Goal: Task Accomplishment & Management: Manage account settings

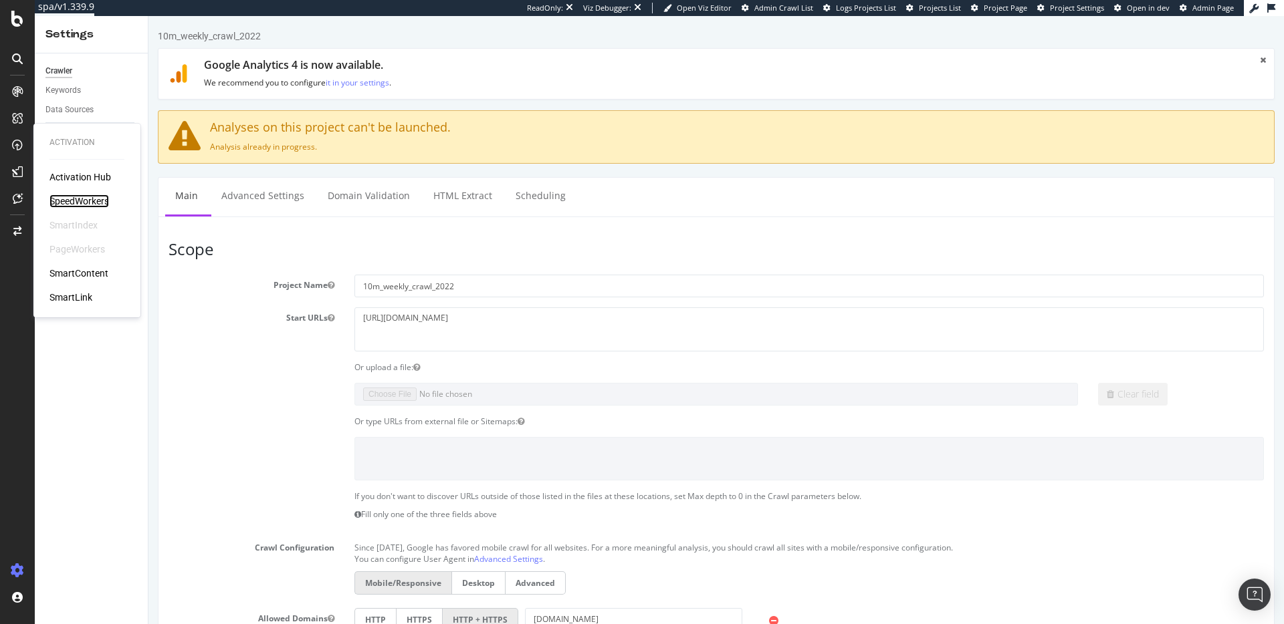
click at [72, 197] on div "SpeedWorkers" at bounding box center [78, 201] width 59 height 13
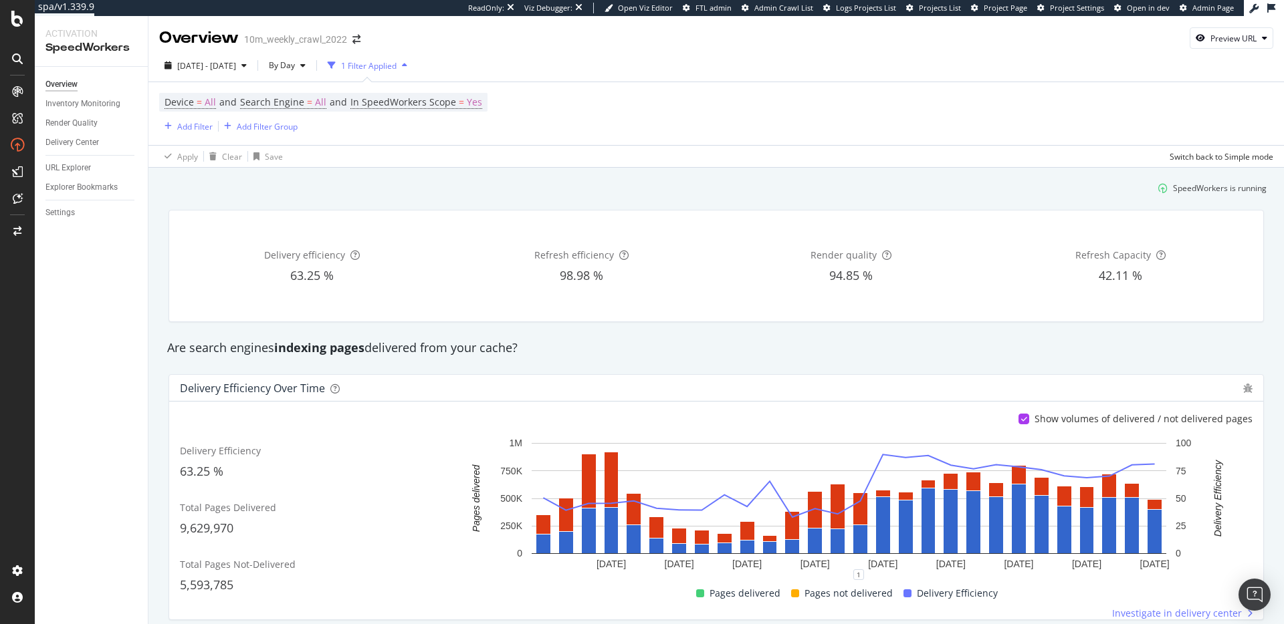
click at [760, 246] on div "Render quality 94.85 %" at bounding box center [851, 266] width 264 height 90
drag, startPoint x: 463, startPoint y: 187, endPoint x: 370, endPoint y: 174, distance: 94.5
click at [463, 187] on div "SpeedWorkers is running" at bounding box center [715, 188] width 1111 height 22
click at [106, 106] on div "Inventory Monitoring" at bounding box center [82, 104] width 75 height 14
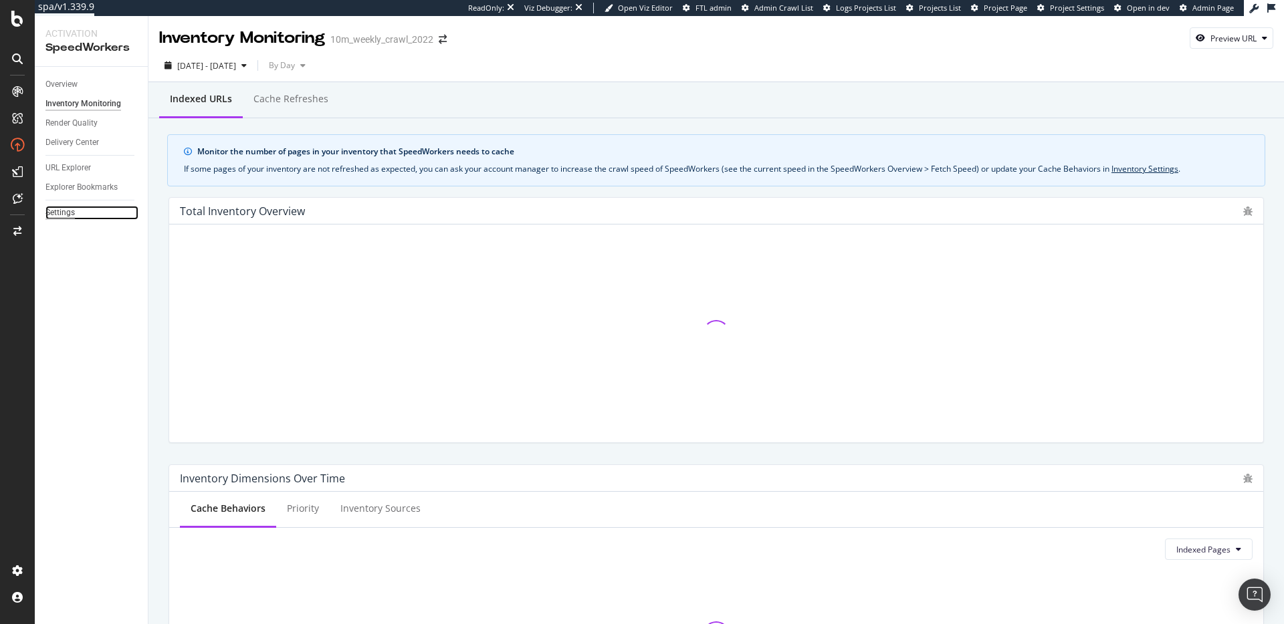
click at [68, 217] on div "Settings" at bounding box center [59, 213] width 29 height 14
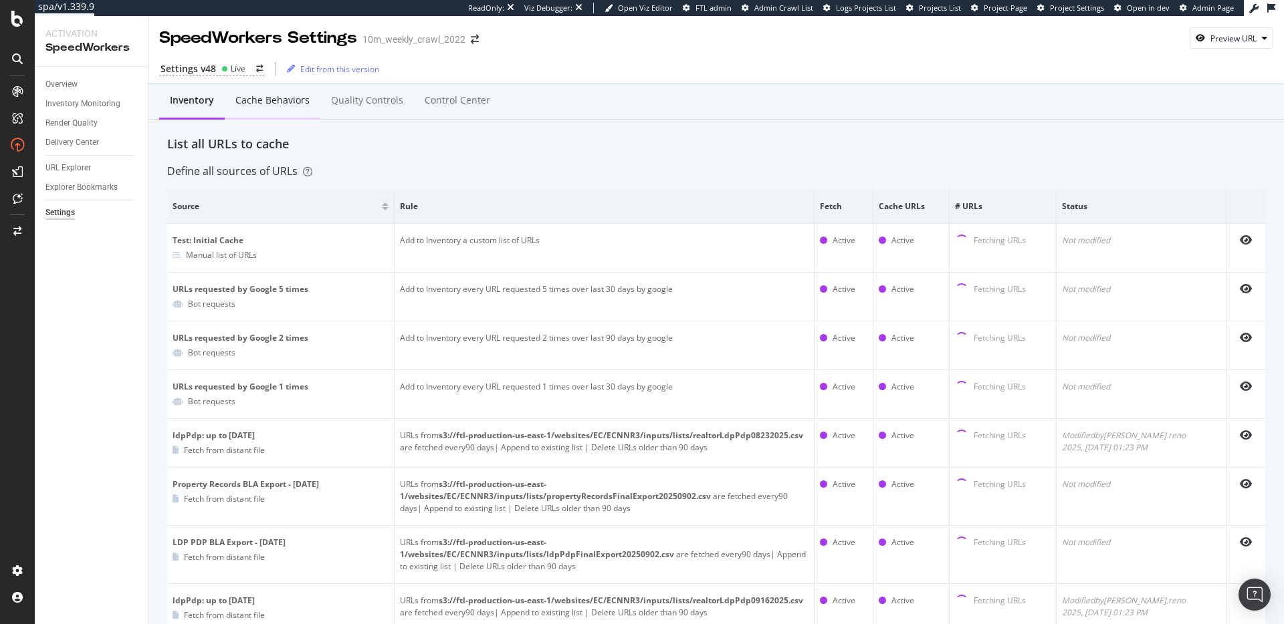
click at [236, 105] on div "Cache behaviors" at bounding box center [272, 100] width 74 height 13
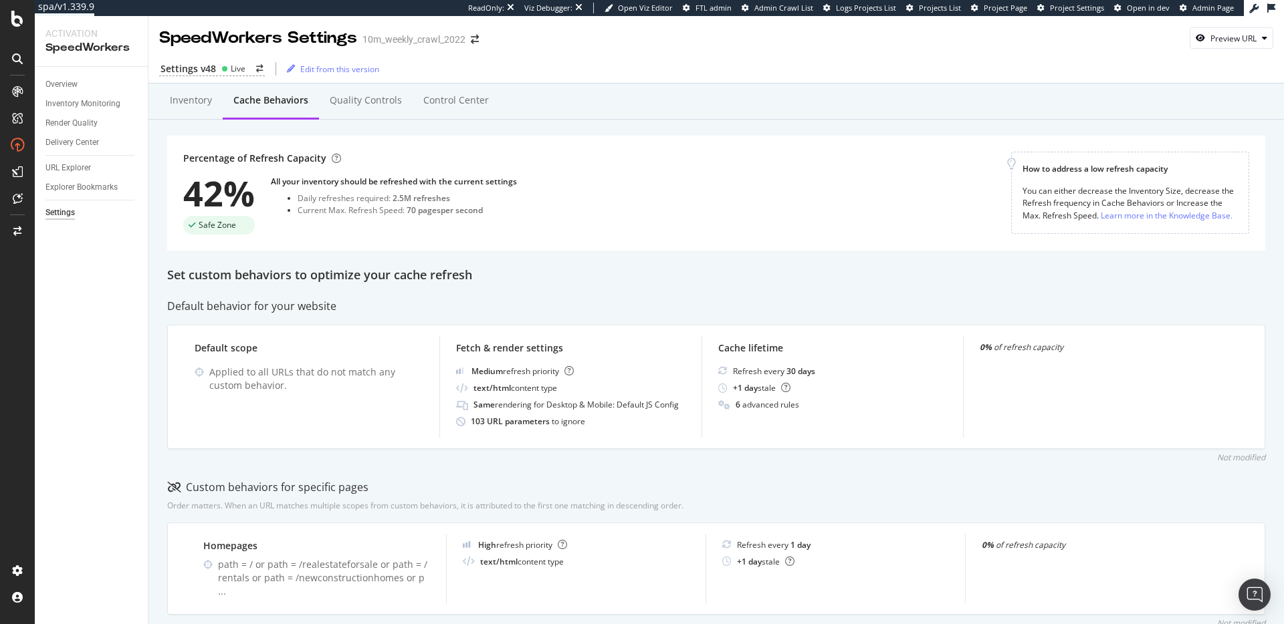
click at [217, 189] on div "42%" at bounding box center [219, 193] width 72 height 35
click at [211, 192] on div "42%" at bounding box center [219, 193] width 72 height 35
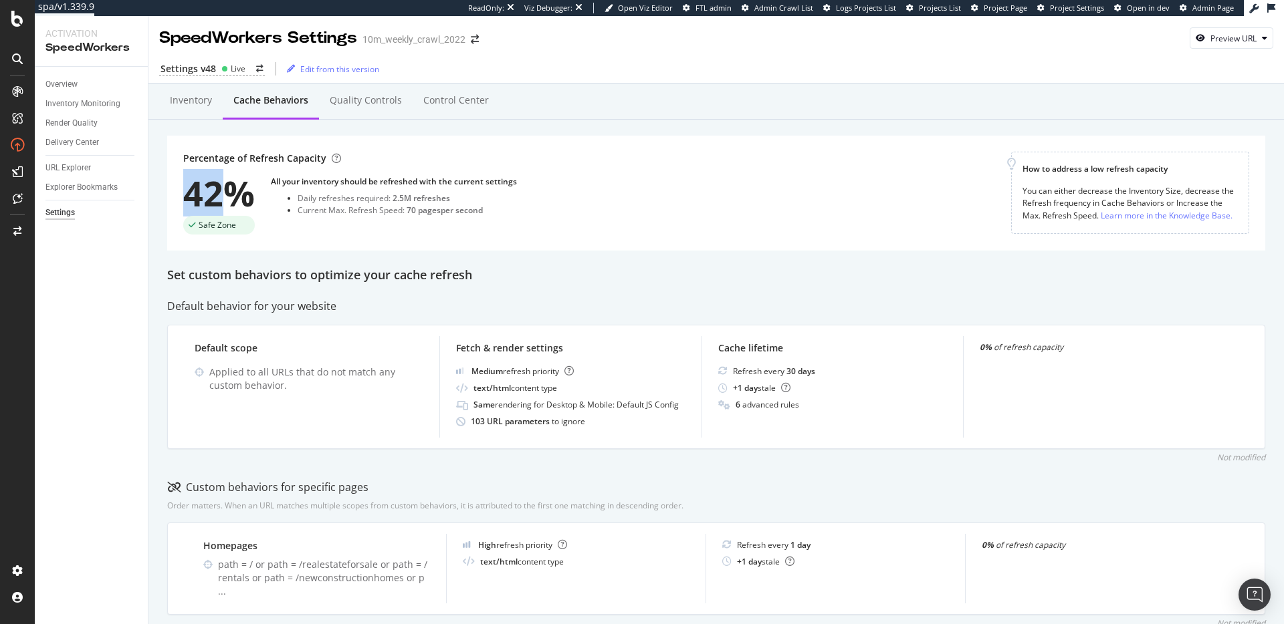
click at [222, 198] on div "42%" at bounding box center [219, 193] width 72 height 35
click at [58, 82] on div "Overview" at bounding box center [61, 85] width 32 height 14
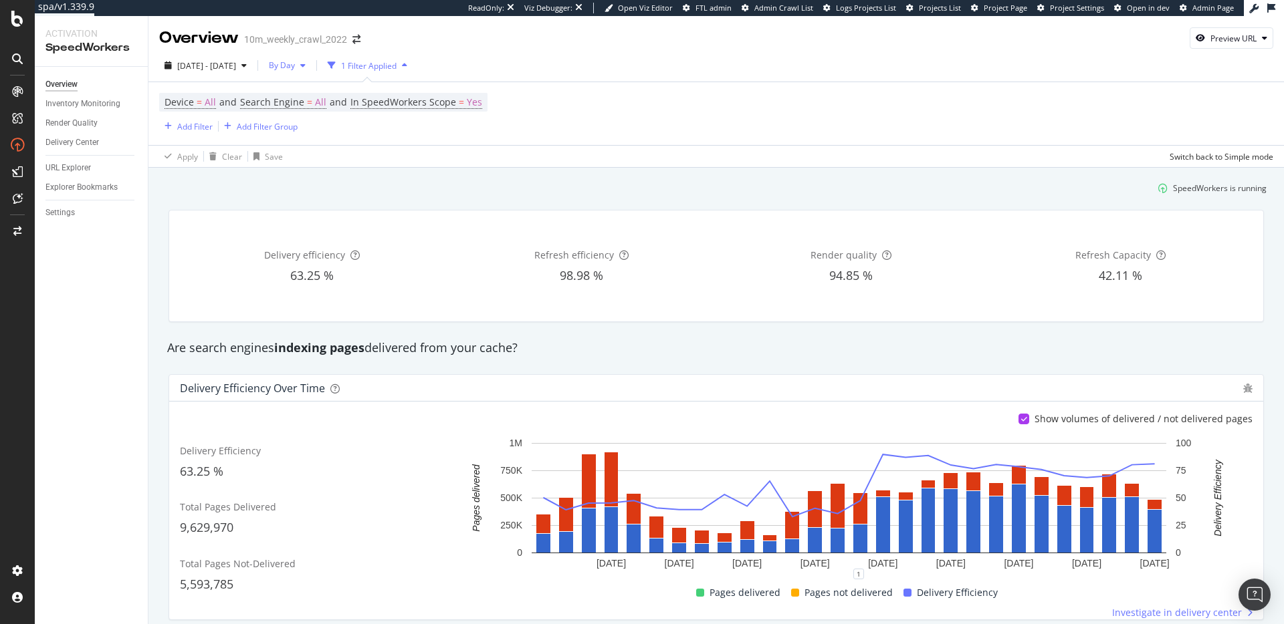
click at [295, 66] on span "By Day" at bounding box center [278, 64] width 31 height 11
click at [328, 88] on span "By Hour" at bounding box center [318, 92] width 35 height 12
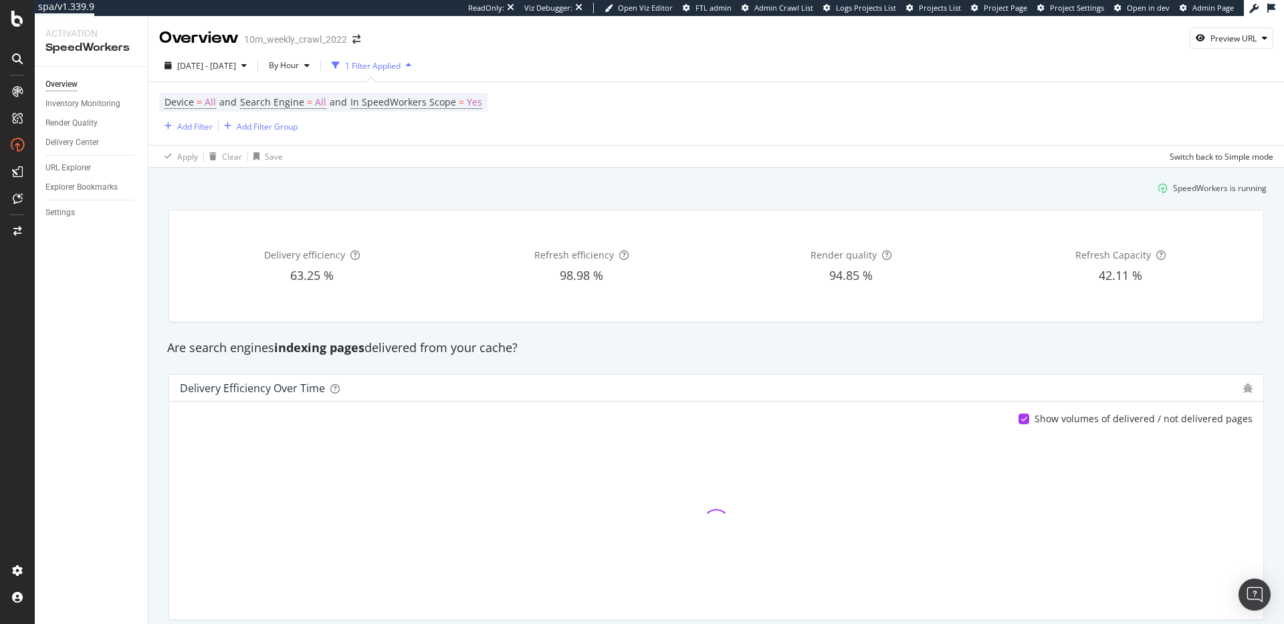
click at [506, 187] on div "SpeedWorkers is running" at bounding box center [715, 188] width 1111 height 22
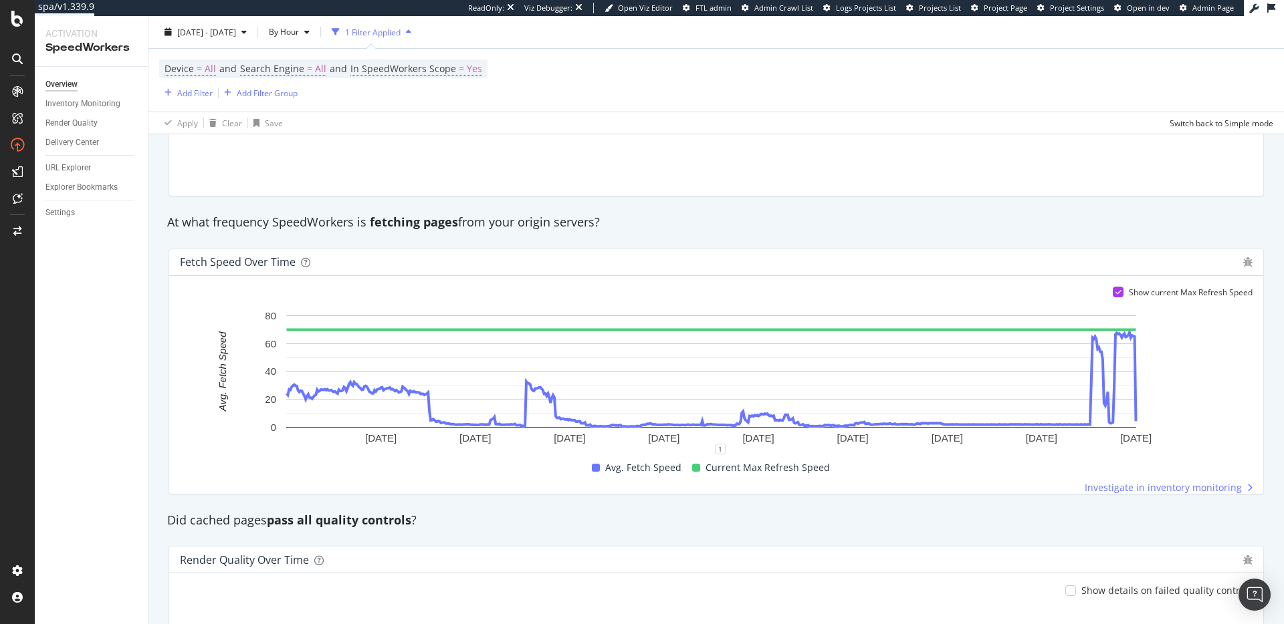
scroll to position [729, 0]
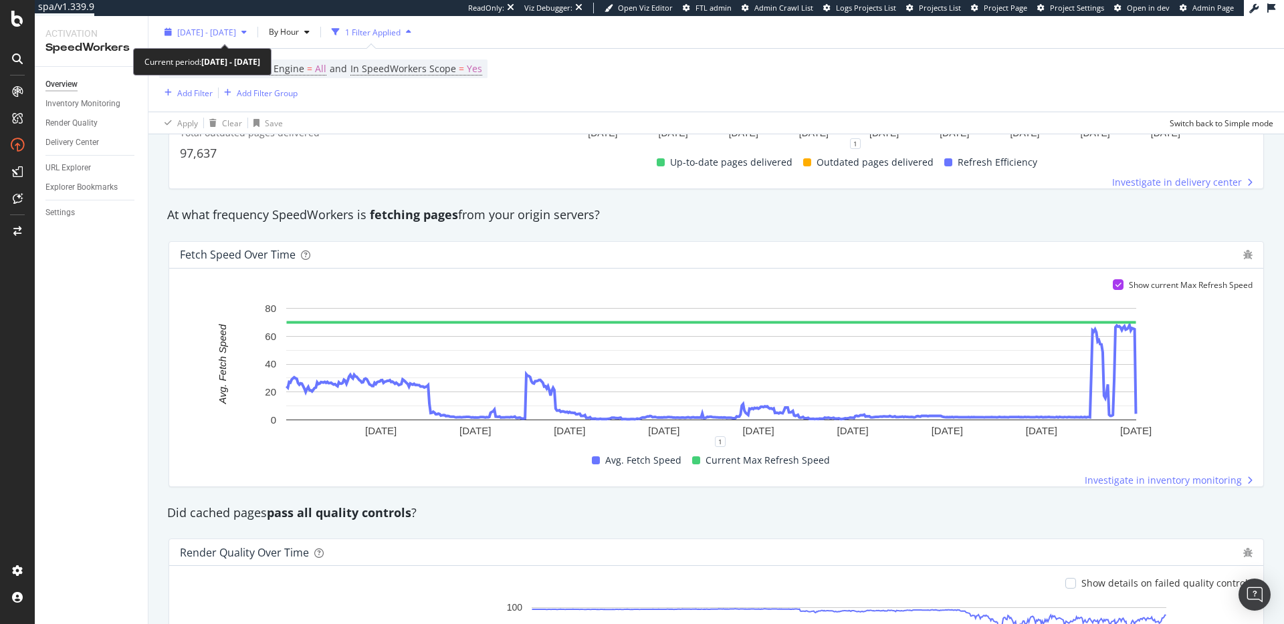
click at [252, 28] on div "button" at bounding box center [244, 32] width 16 height 8
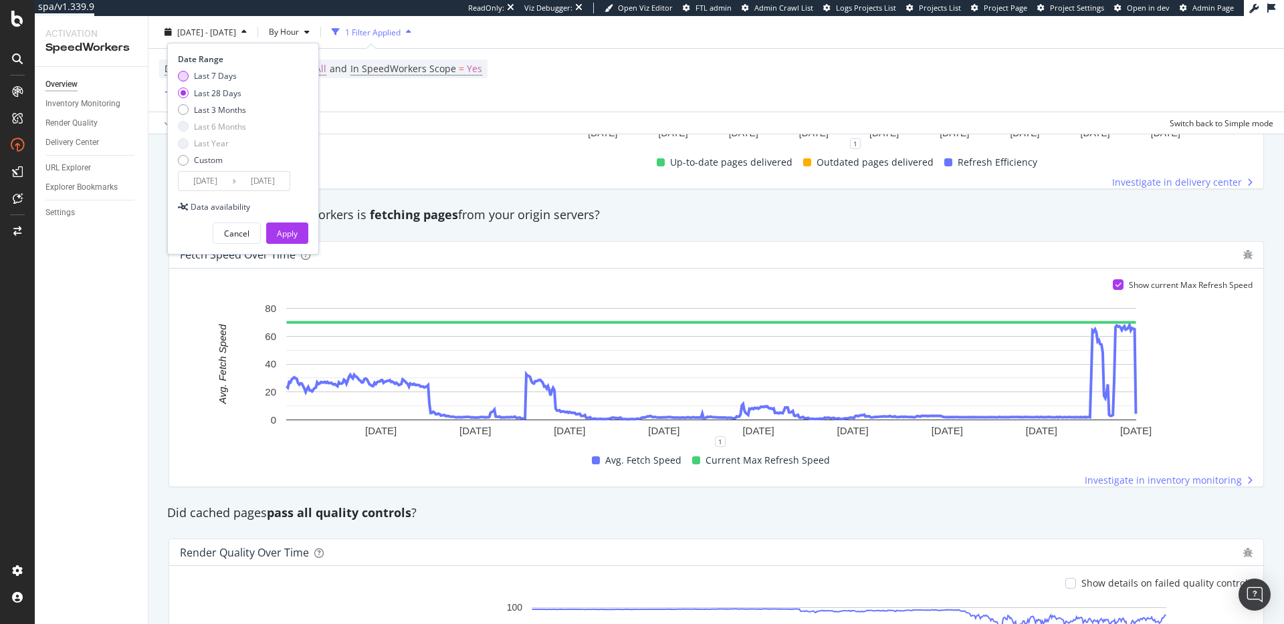
click at [213, 78] on div "Last 7 Days" at bounding box center [215, 75] width 43 height 11
click at [223, 185] on input "2025/10/09" at bounding box center [204, 181] width 53 height 19
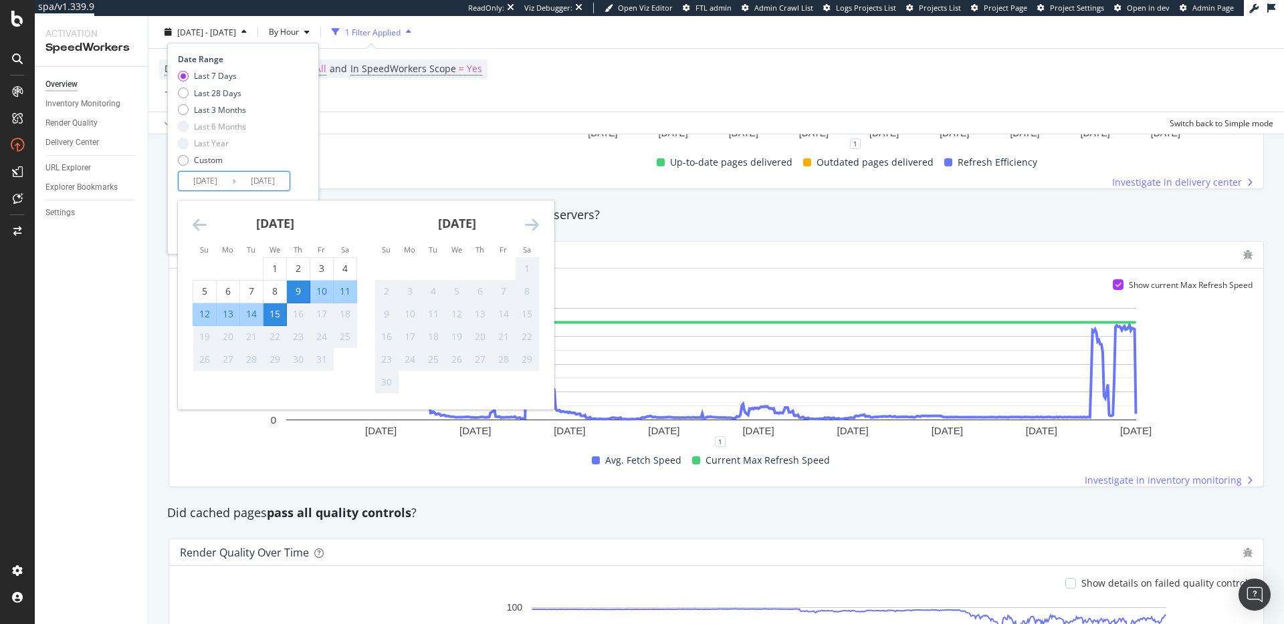
click at [231, 322] on div "13" at bounding box center [228, 315] width 23 height 22
type input "2025/10/13"
click at [303, 188] on div "Date Range Last 7 Days Last 28 Days Last 3 Months Last 6 Months Last Year Custo…" at bounding box center [241, 122] width 127 height 138
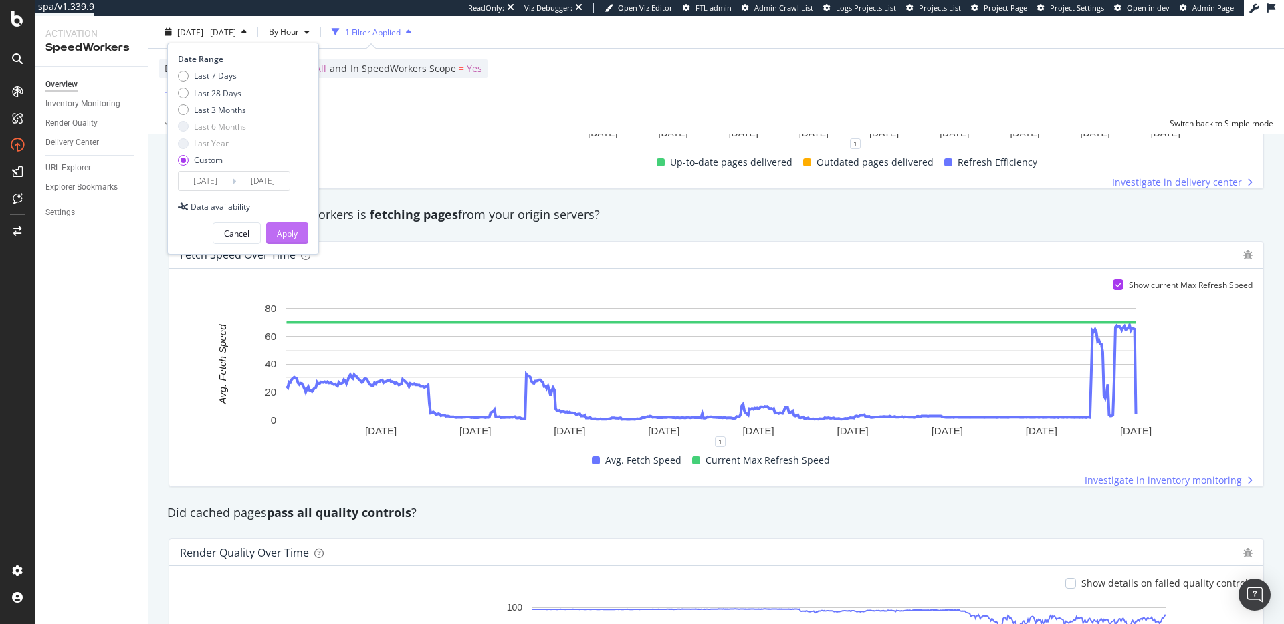
click at [296, 231] on div "Apply" at bounding box center [287, 233] width 21 height 11
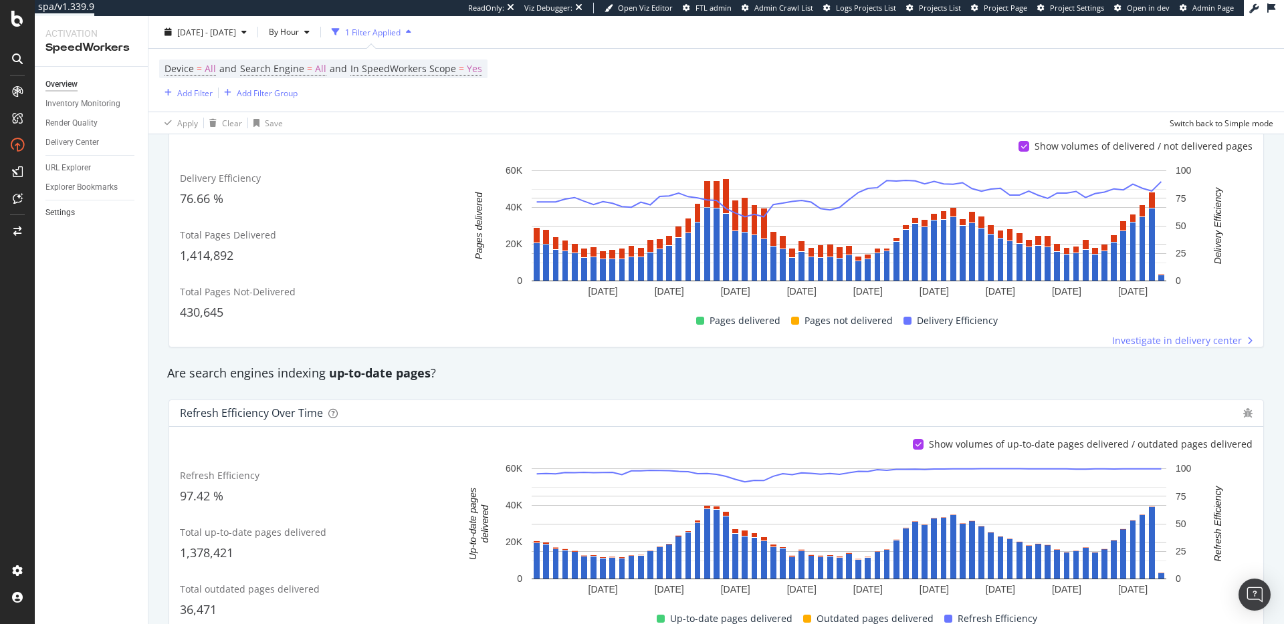
scroll to position [17, 0]
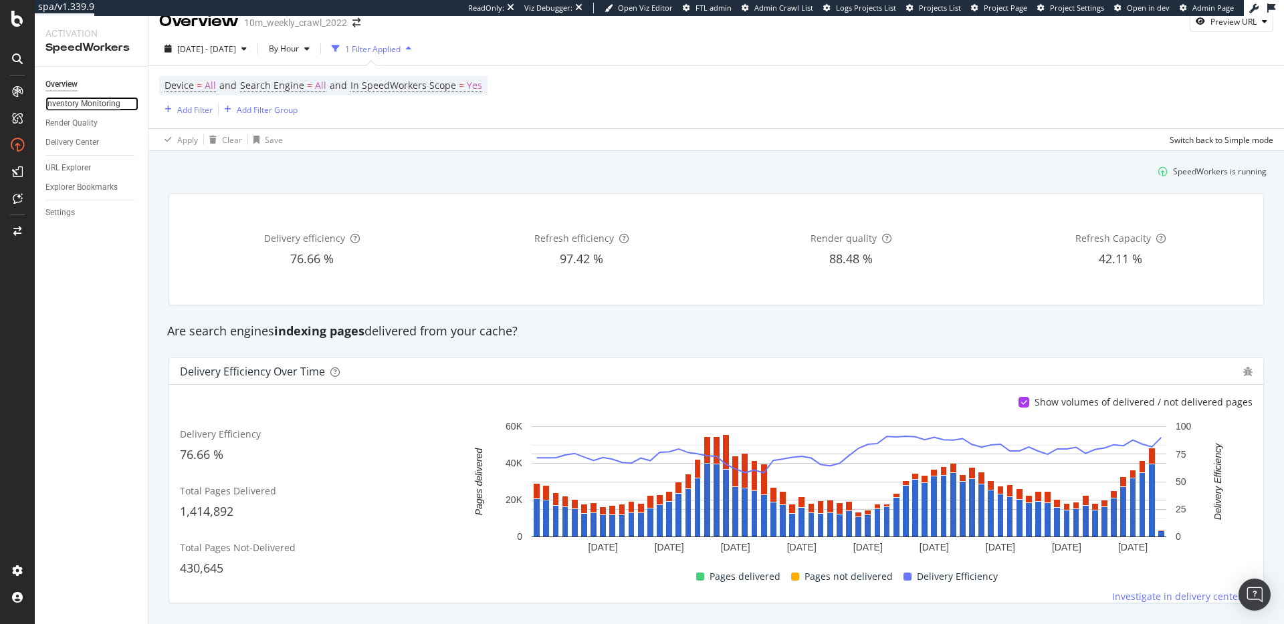
click at [90, 98] on div "Inventory Monitoring" at bounding box center [82, 104] width 75 height 14
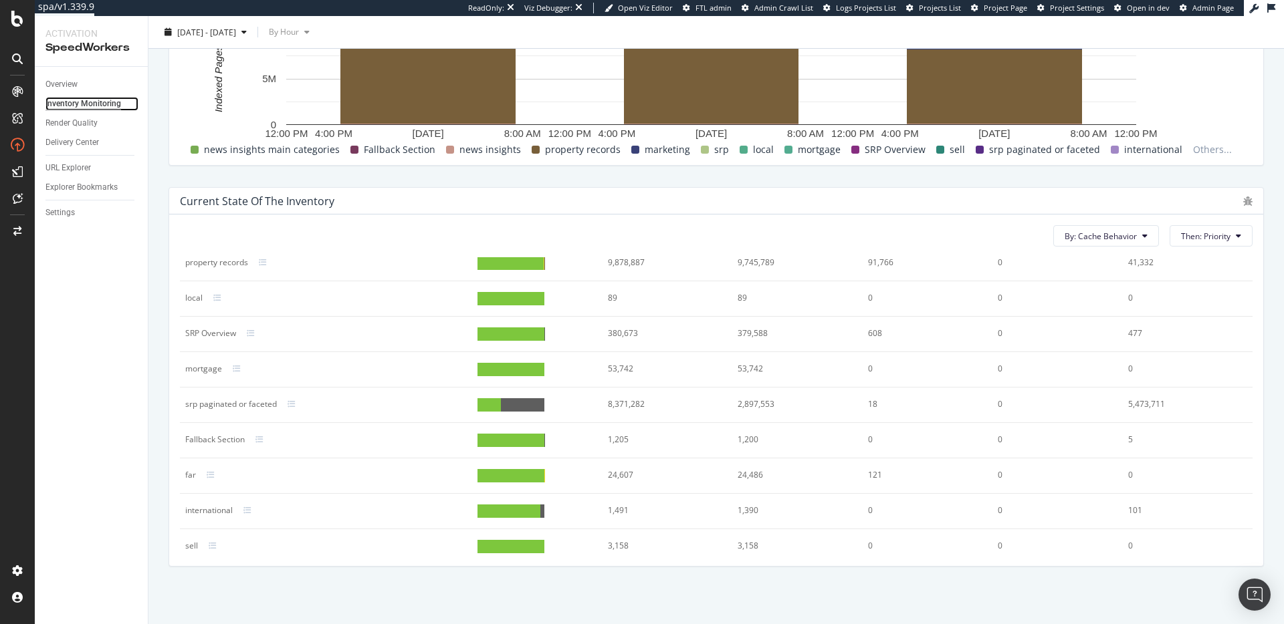
scroll to position [118, 0]
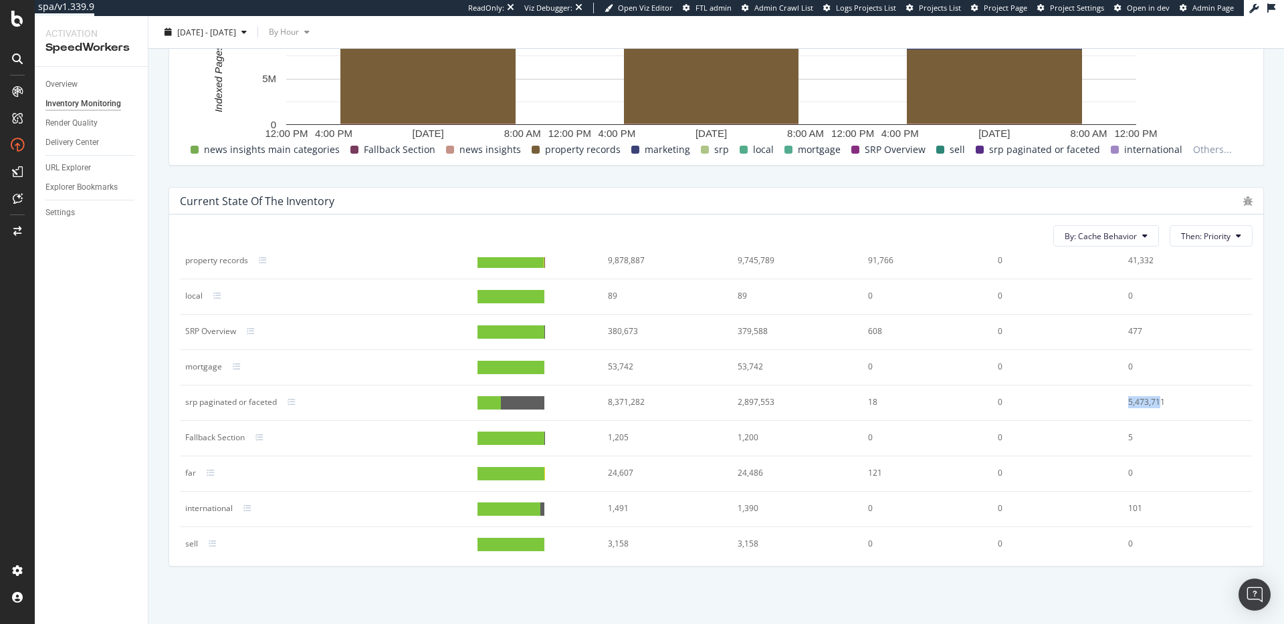
drag, startPoint x: 1110, startPoint y: 401, endPoint x: 1147, endPoint y: 403, distance: 37.5
click at [1145, 403] on div "5,473,711" at bounding box center [1182, 402] width 108 height 12
drag, startPoint x: 184, startPoint y: 404, endPoint x: 278, endPoint y: 407, distance: 94.3
click at [278, 407] on td "srp paginated or faceted" at bounding box center [326, 403] width 292 height 35
click at [227, 406] on div "srp paginated or faceted" at bounding box center [231, 402] width 92 height 12
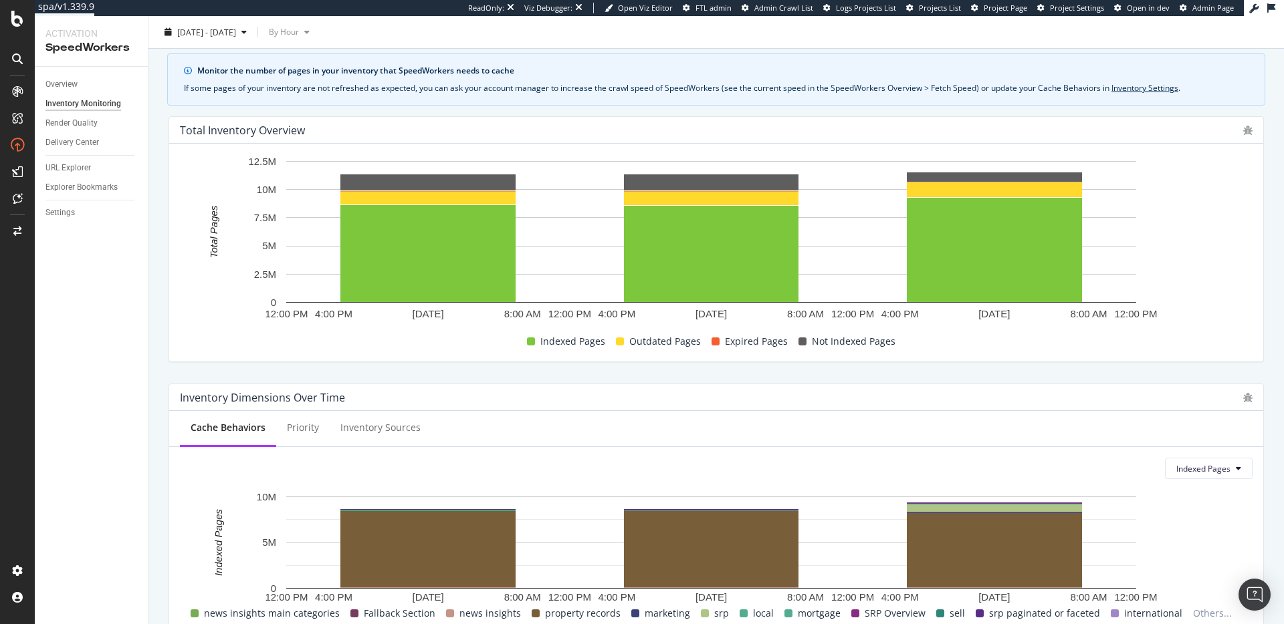
scroll to position [0, 0]
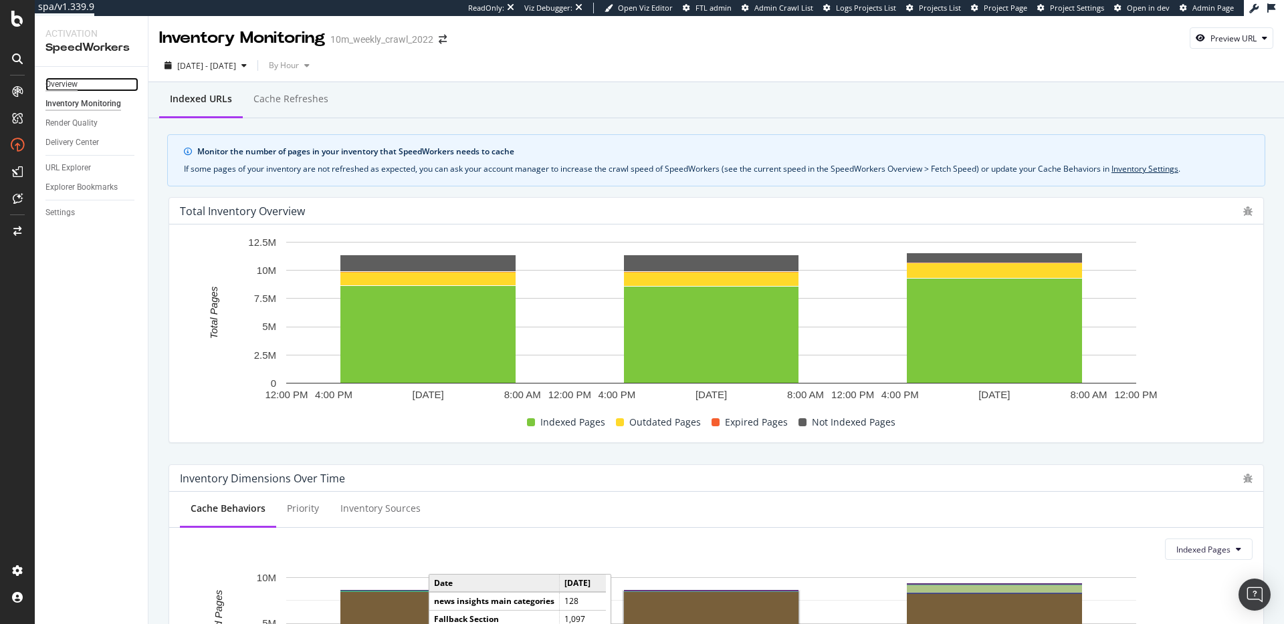
click at [68, 83] on div "Overview" at bounding box center [61, 85] width 32 height 14
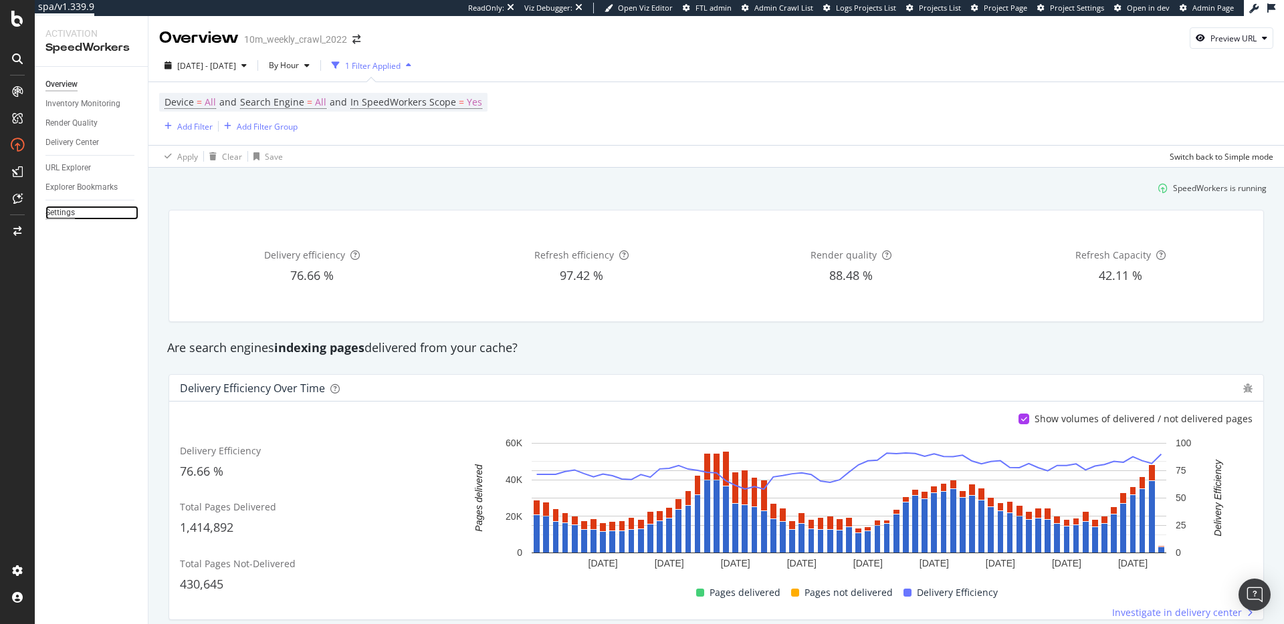
click at [57, 211] on div "Settings" at bounding box center [59, 213] width 29 height 14
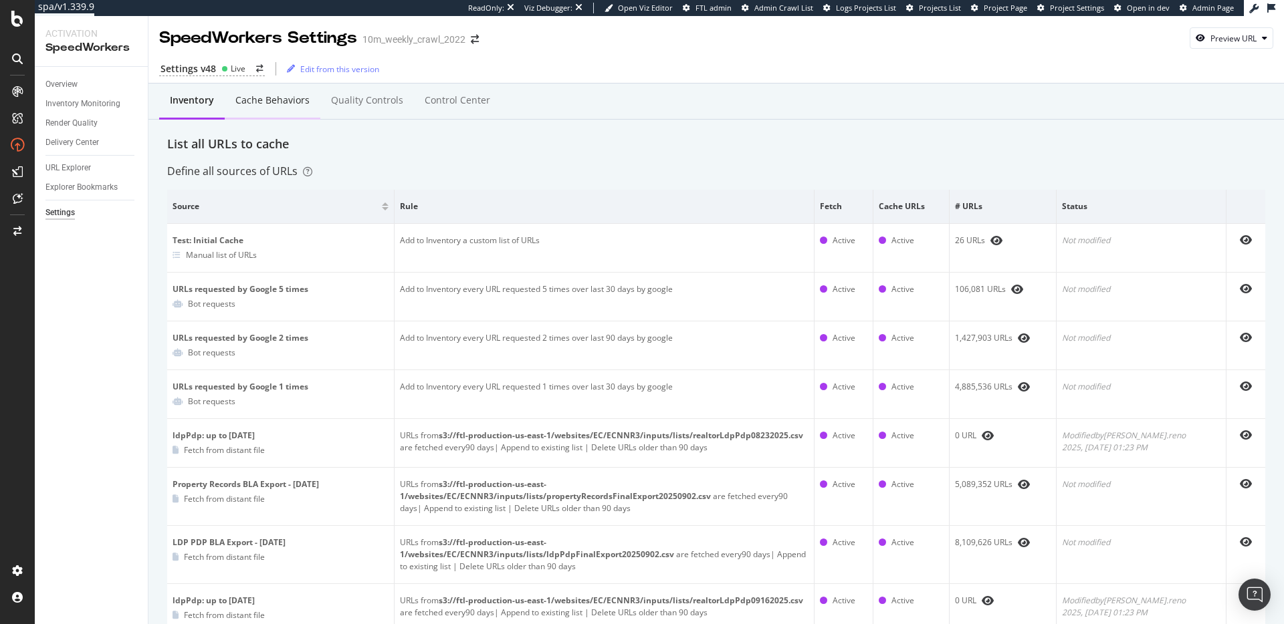
click at [285, 106] on div "Cache behaviors" at bounding box center [272, 100] width 74 height 13
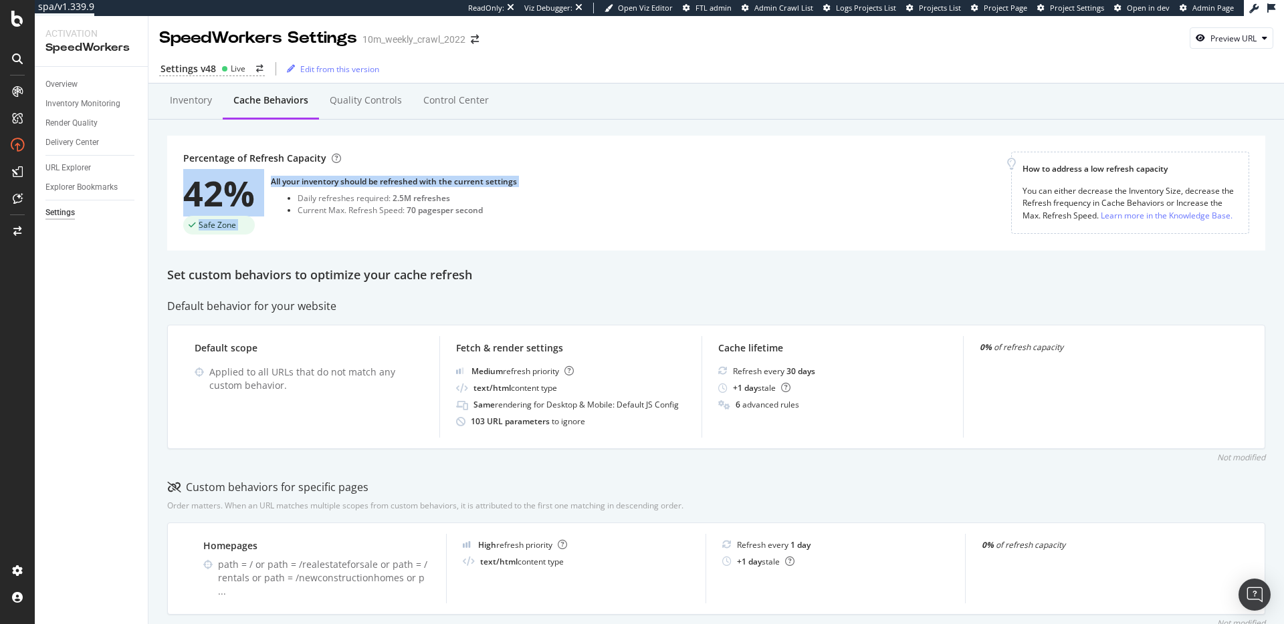
drag, startPoint x: 187, startPoint y: 197, endPoint x: 295, endPoint y: 198, distance: 109.0
click at [295, 198] on div "42% Safe Zone All your inventory should be refreshed with the current settings …" at bounding box center [350, 205] width 334 height 59
click at [299, 176] on div "All your inventory should be refreshed with the current settings" at bounding box center [394, 181] width 246 height 11
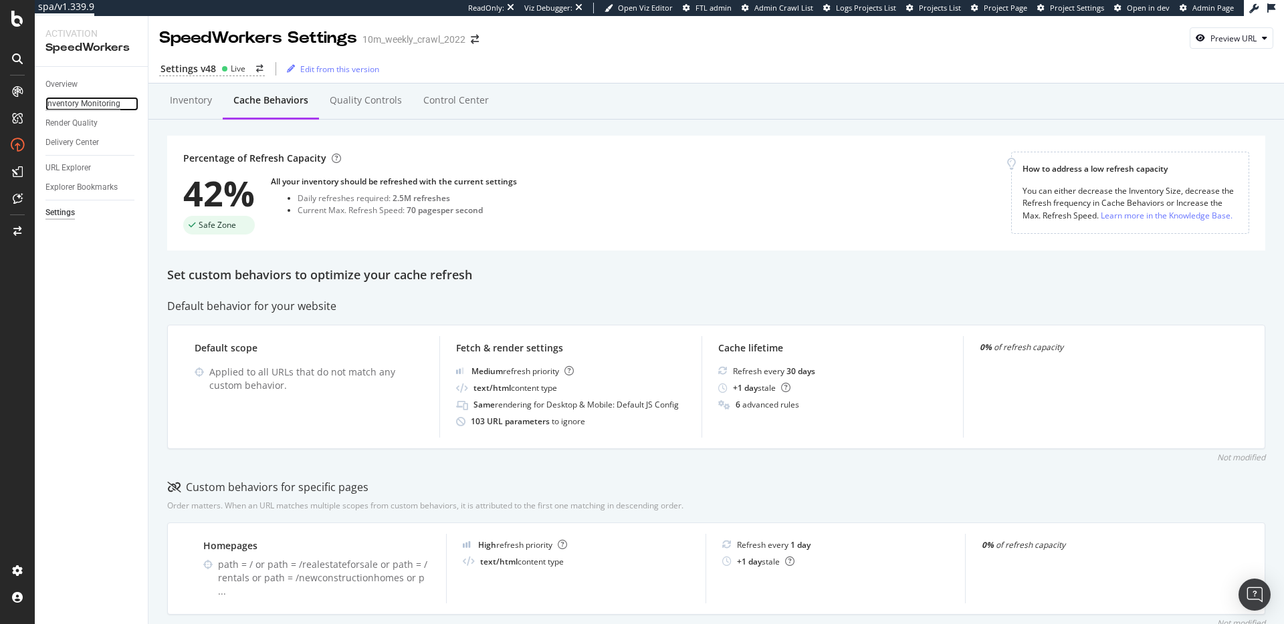
click at [84, 100] on div "Inventory Monitoring" at bounding box center [82, 104] width 75 height 14
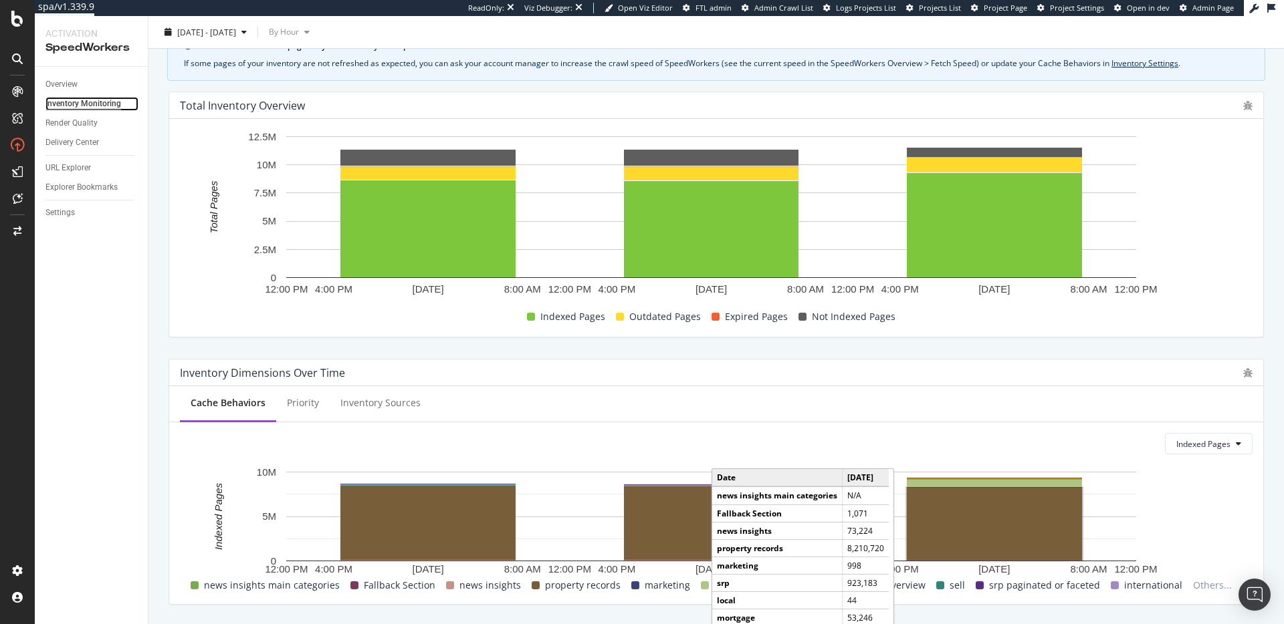
scroll to position [77, 0]
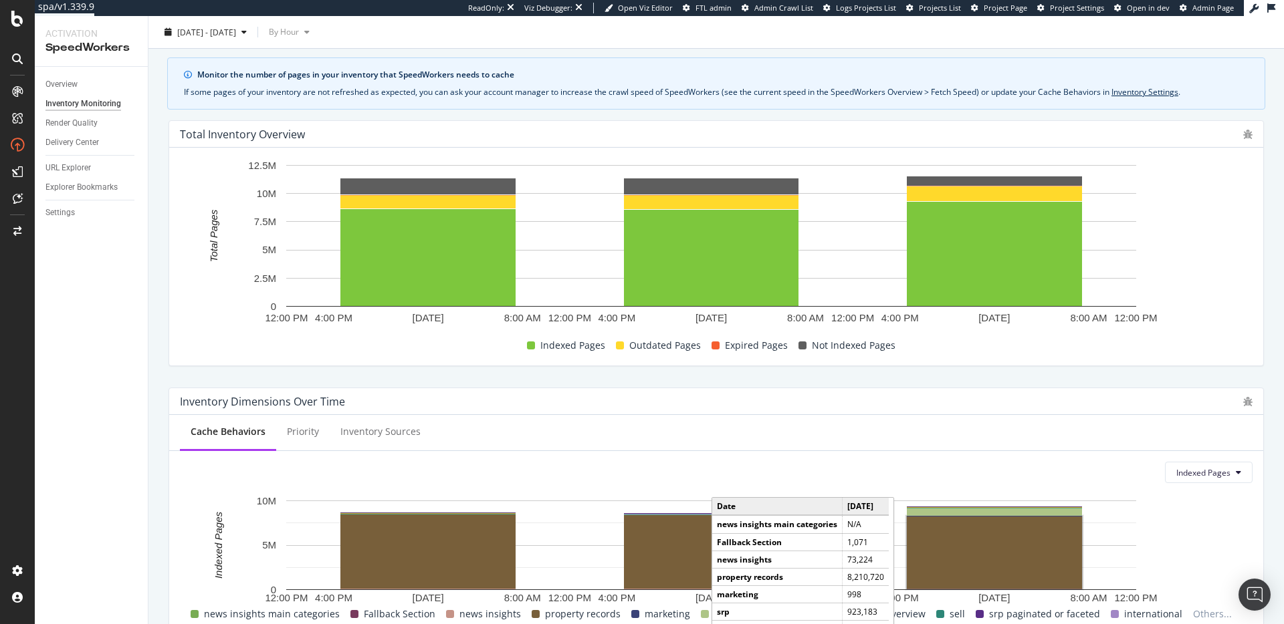
click at [997, 351] on div "Indexed Pages Outdated Pages Expired Pages Not Indexed Pages" at bounding box center [710, 345] width 1072 height 19
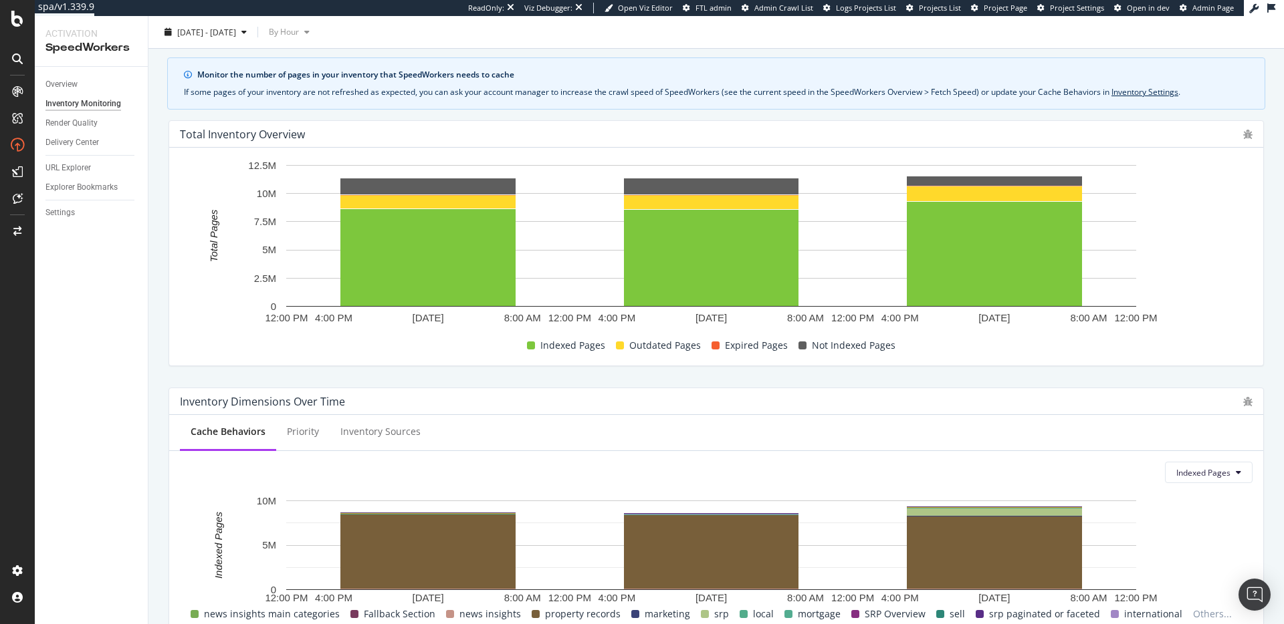
click at [948, 381] on div "Inventory Dimensions Over Time Cache Behaviors Priority Inventory Sources Index…" at bounding box center [715, 510] width 1111 height 267
click at [69, 84] on div "Overview" at bounding box center [61, 85] width 32 height 14
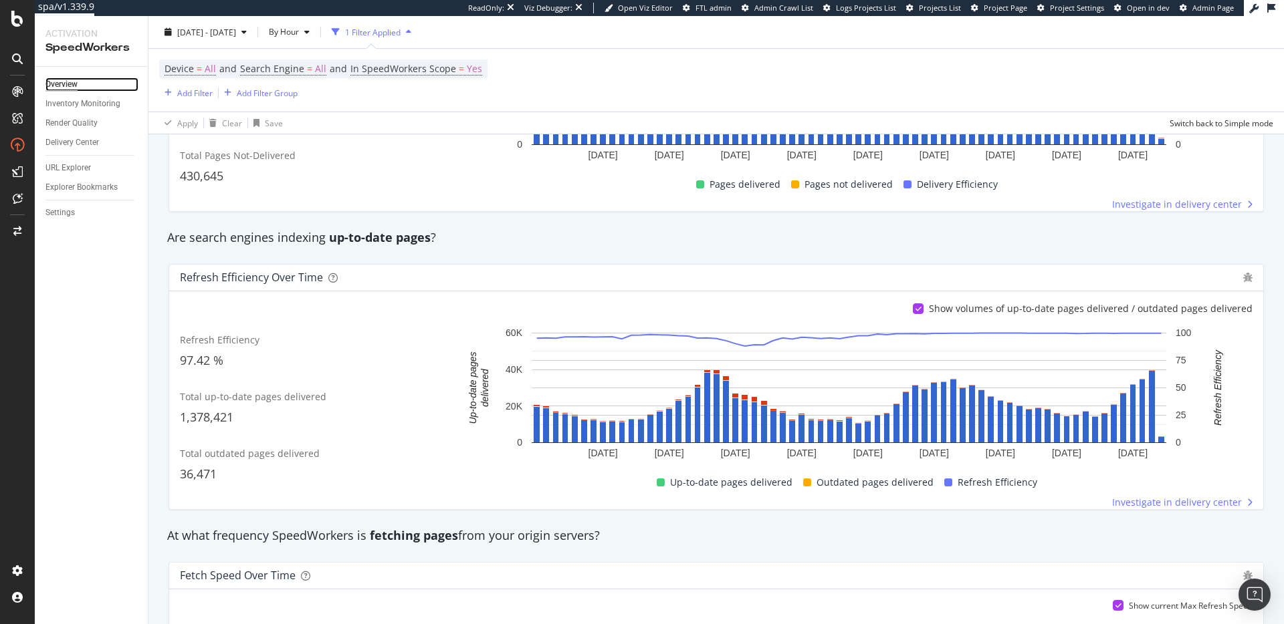
scroll to position [407, 0]
click at [202, 342] on span "Refresh Efficiency" at bounding box center [220, 341] width 80 height 13
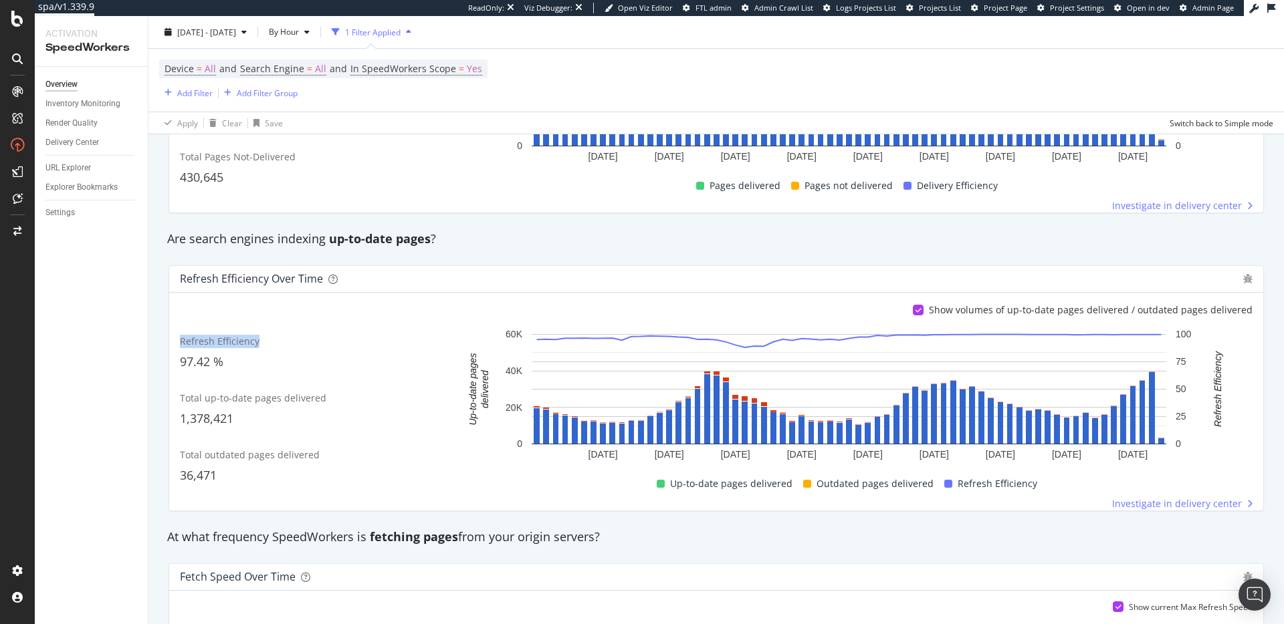
click at [202, 342] on span "Refresh Efficiency" at bounding box center [220, 341] width 80 height 13
drag, startPoint x: 685, startPoint y: 487, endPoint x: 785, endPoint y: 495, distance: 99.9
click at [765, 491] on span "Up-to-date pages delivered" at bounding box center [731, 484] width 122 height 16
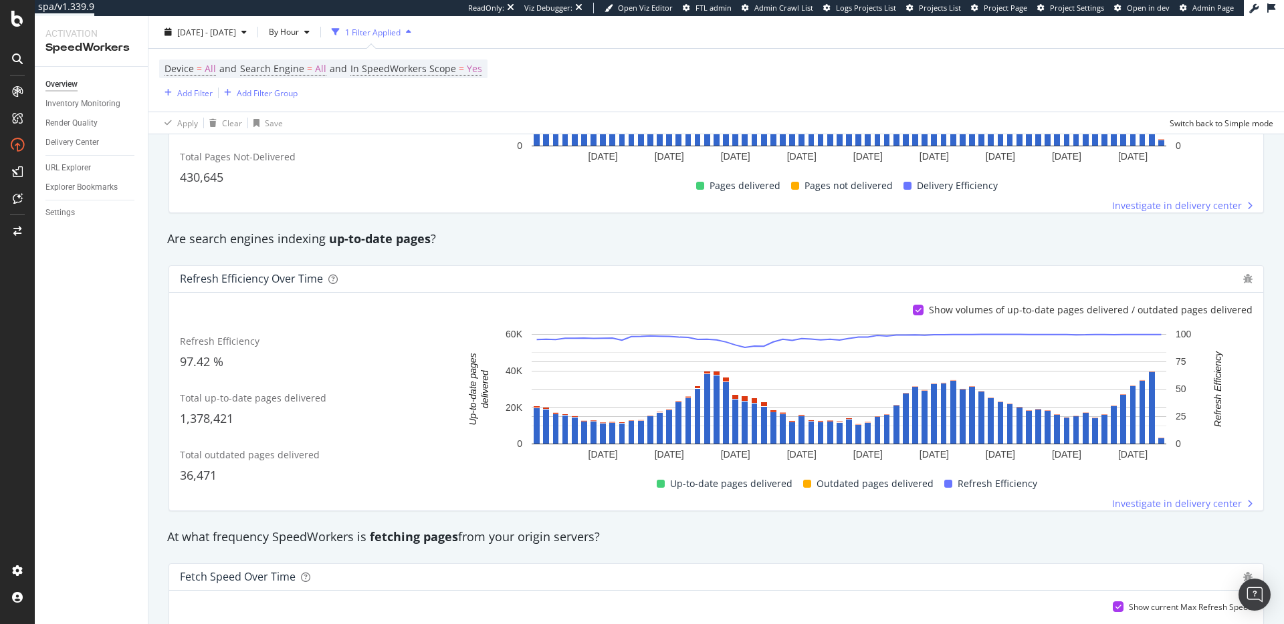
click at [765, 506] on div "Investigate in delivery center" at bounding box center [852, 503] width 800 height 13
click at [729, 518] on div "Refresh Efficiency over time Show volumes of up-to-date pages delivered / outda…" at bounding box center [715, 388] width 1111 height 267
click at [737, 533] on div "At what frequency SpeedWorkers is fetching pages from your origin servers?" at bounding box center [715, 537] width 1111 height 17
click at [711, 547] on div "At what frequency SpeedWorkers is fetching pages from your origin servers?" at bounding box center [715, 537] width 1111 height 31
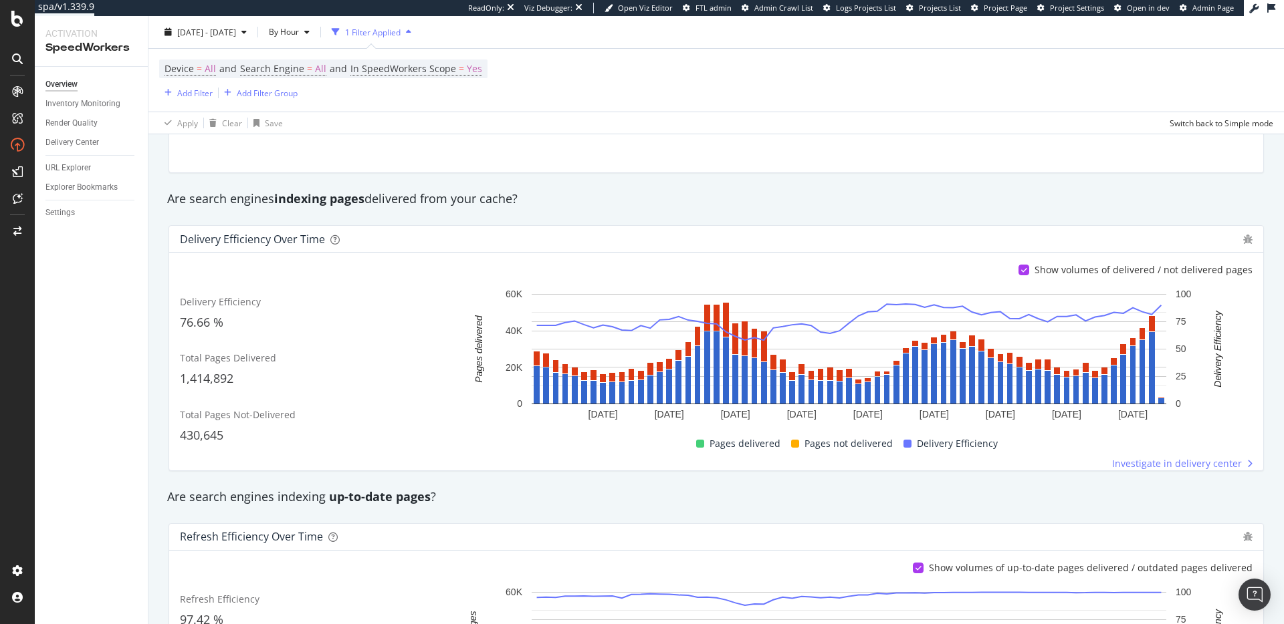
scroll to position [0, 0]
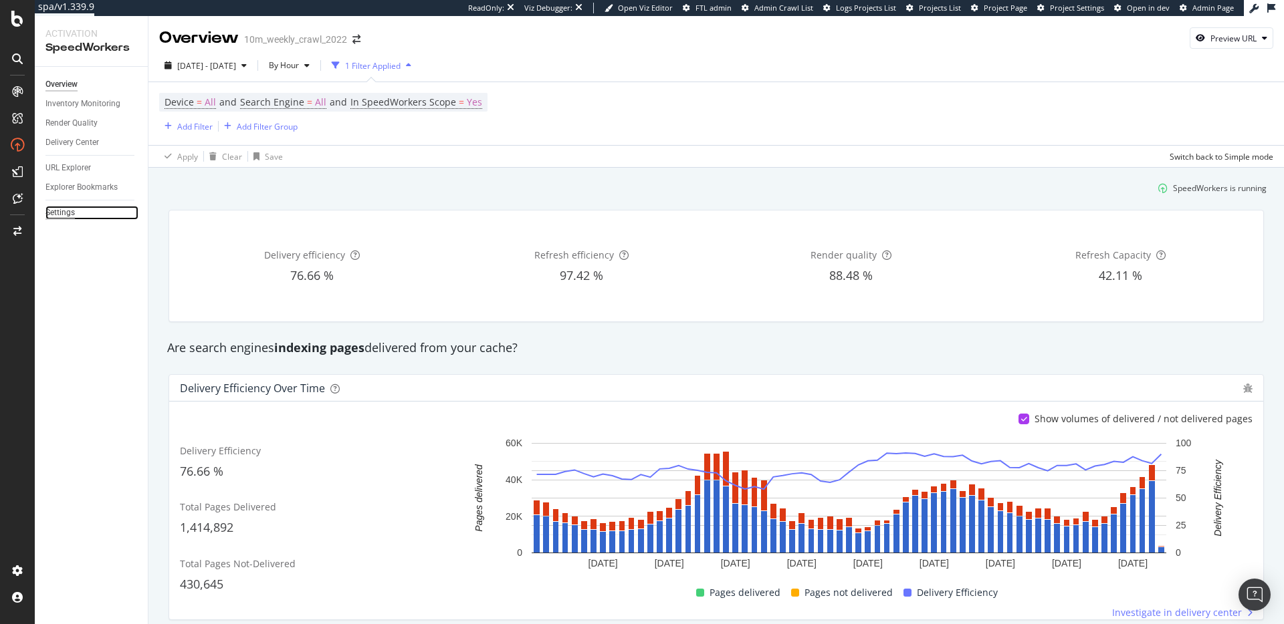
click at [64, 212] on div "Settings" at bounding box center [59, 213] width 29 height 14
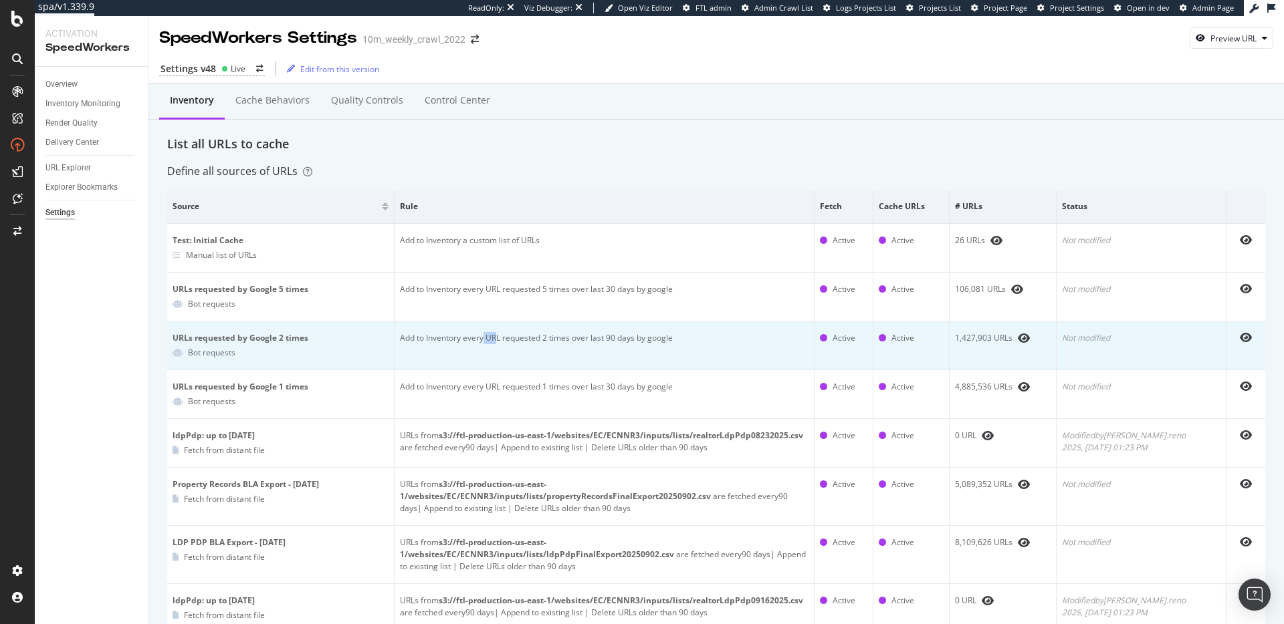
drag, startPoint x: 490, startPoint y: 336, endPoint x: 525, endPoint y: 341, distance: 35.1
click at [521, 341] on td "Add to Inventory every URL requested 2 times over last 90 days by google" at bounding box center [604, 346] width 420 height 49
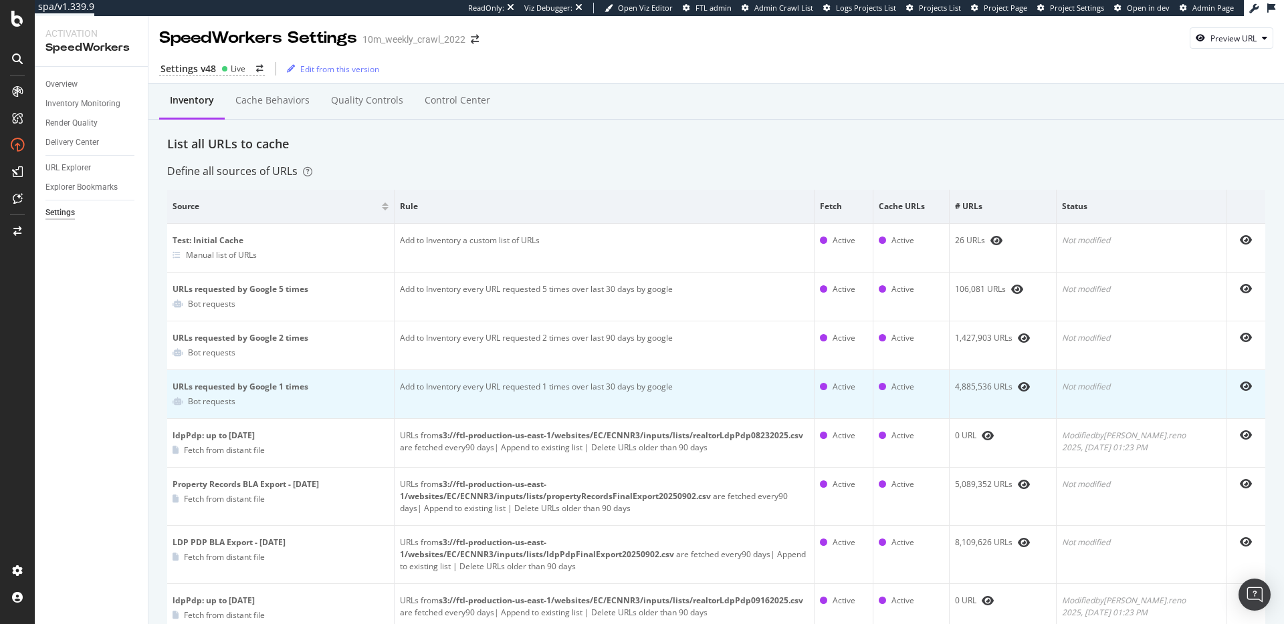
click at [531, 386] on td "Add to Inventory every URL requested 1 times over last 30 days by google" at bounding box center [604, 394] width 420 height 49
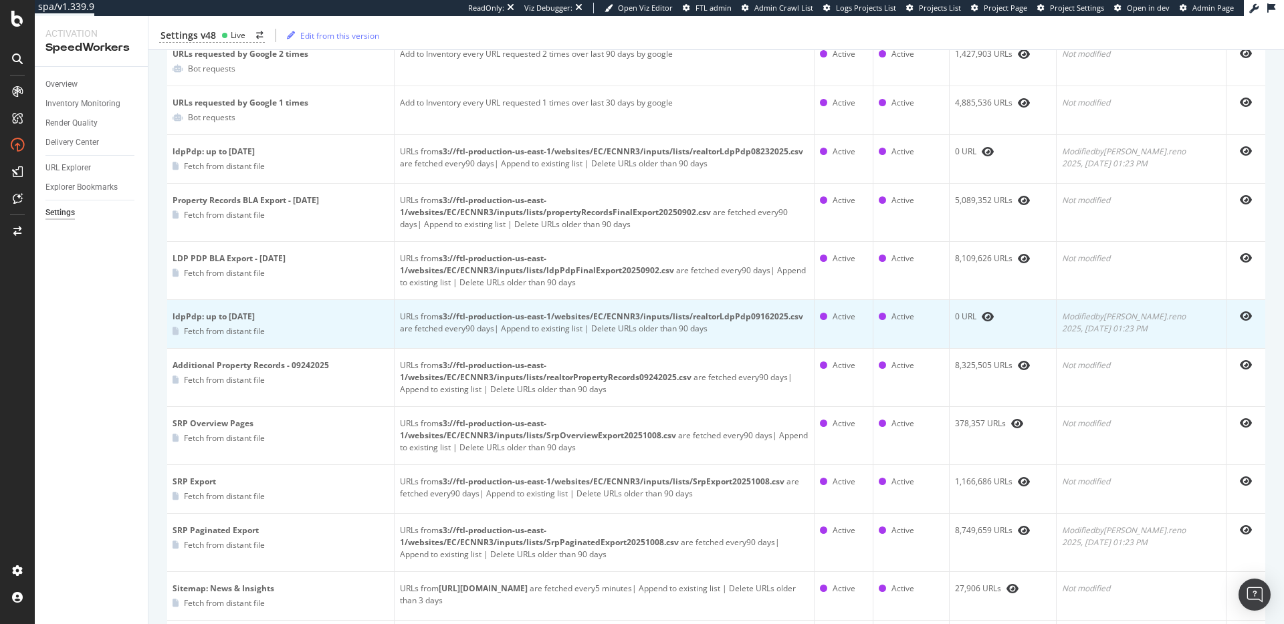
scroll to position [83, 0]
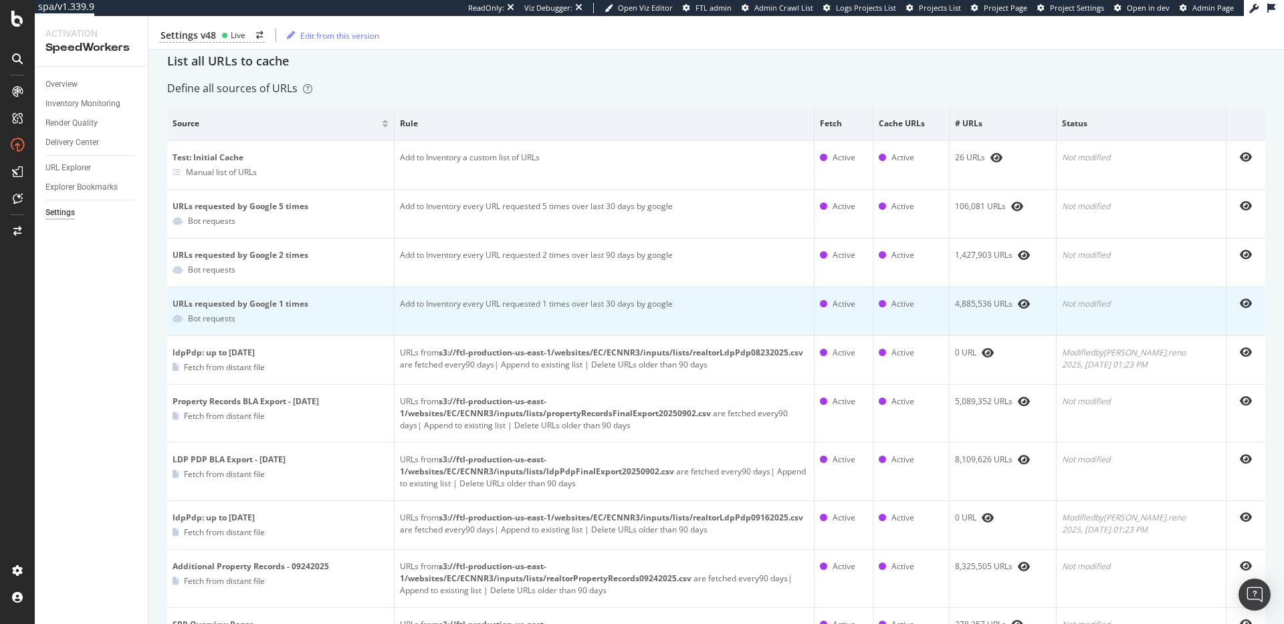
click at [1006, 300] on div "4,885,536 URLs" at bounding box center [1003, 304] width 96 height 12
drag, startPoint x: 173, startPoint y: 301, endPoint x: 404, endPoint y: 310, distance: 230.8
click at [394, 312] on td "URLs requested by Google 1 times Bot requests" at bounding box center [280, 311] width 227 height 49
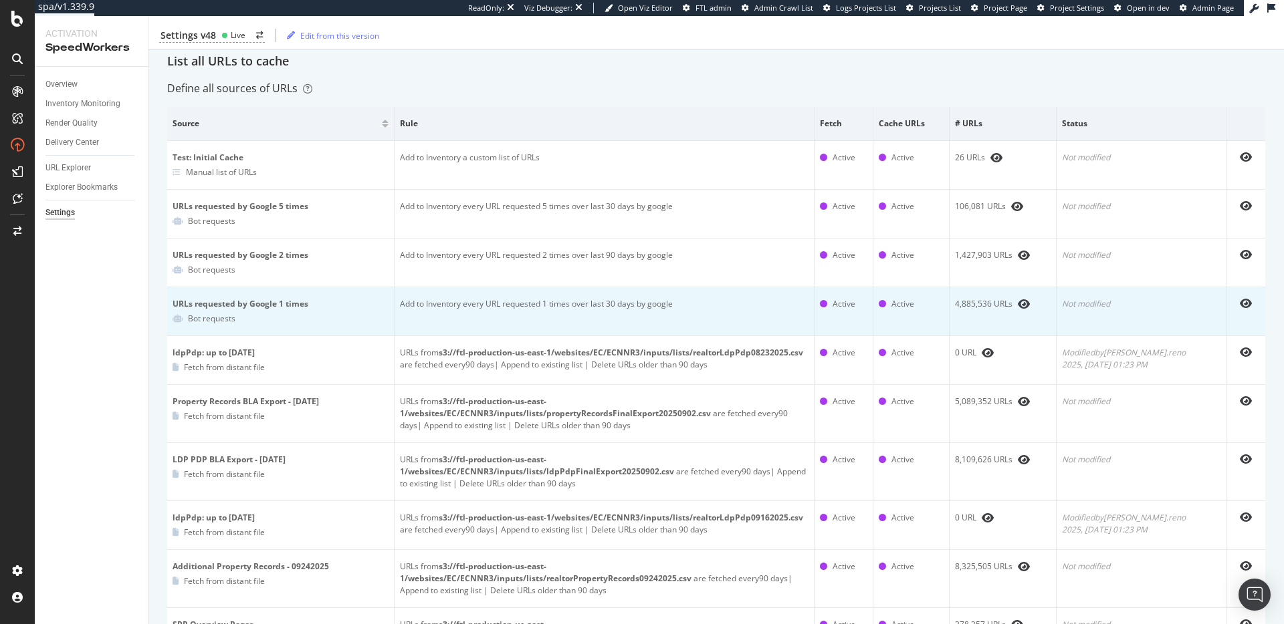
click at [457, 305] on td "Add to Inventory every URL requested 1 times over last 30 days by google" at bounding box center [604, 311] width 420 height 49
click at [461, 303] on td "Add to Inventory every URL requested 1 times over last 30 days by google" at bounding box center [604, 311] width 420 height 49
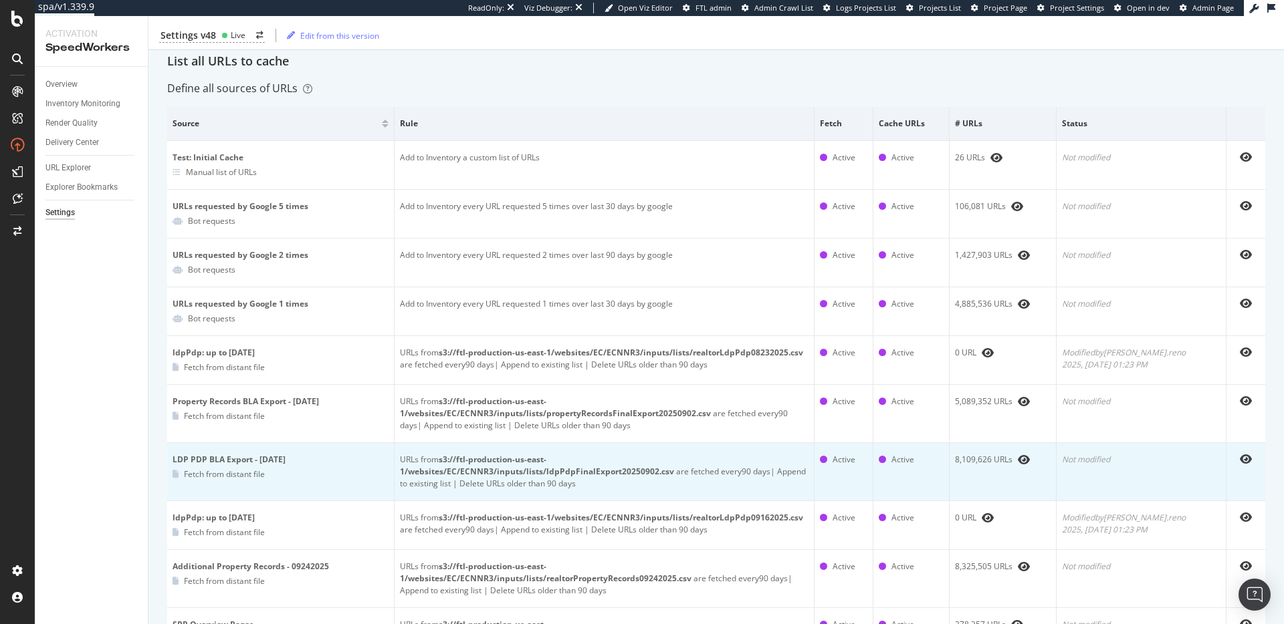
click at [192, 458] on div "LDP PDP BLA Export - Sept 2, 2025" at bounding box center [280, 460] width 216 height 12
click at [193, 457] on div "LDP PDP BLA Export - Sept 2, 2025" at bounding box center [280, 460] width 216 height 12
click at [197, 461] on div "LDP PDP BLA Export - Sept 2, 2025" at bounding box center [280, 460] width 216 height 12
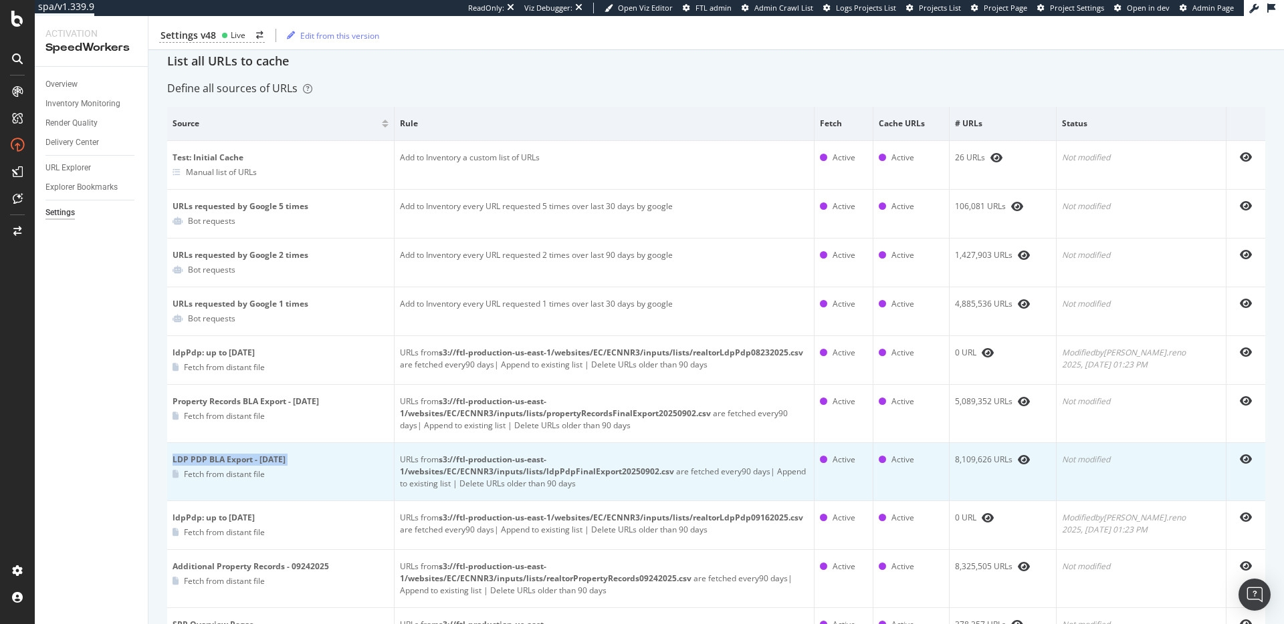
click at [197, 461] on div "LDP PDP BLA Export - Sept 2, 2025" at bounding box center [280, 460] width 216 height 12
drag, startPoint x: 448, startPoint y: 459, endPoint x: 823, endPoint y: 461, distance: 375.0
click at [808, 461] on div "URLs from s3://ftl-production-us-east-1/websites/EC/ECNNR3/inputs/lists/ldpPdpF…" at bounding box center [604, 472] width 408 height 36
click at [996, 461] on div "8,109,626 URLs" at bounding box center [1003, 460] width 96 height 12
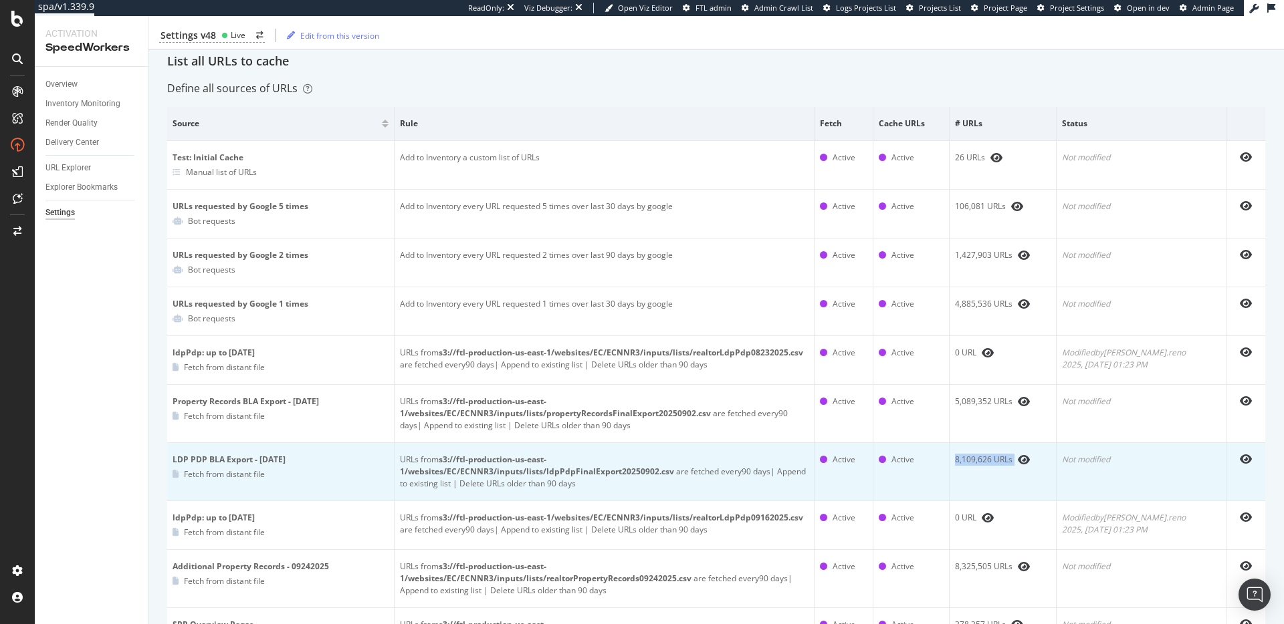
click at [996, 461] on div "8,109,626 URLs" at bounding box center [1003, 460] width 96 height 12
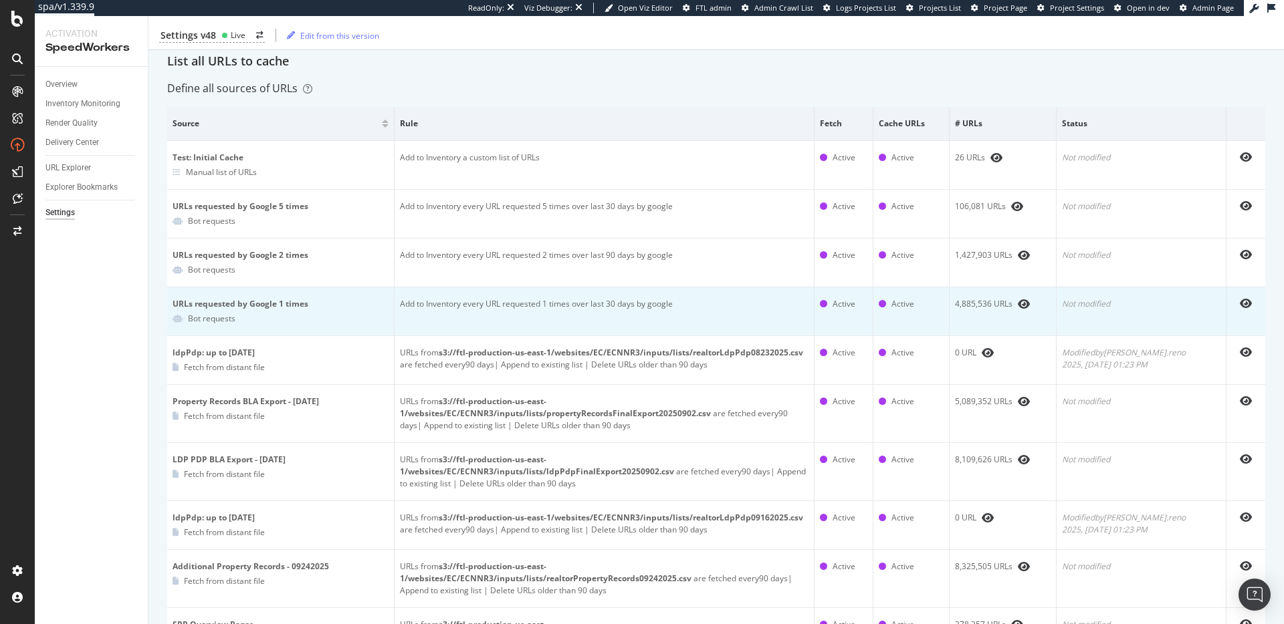
click at [997, 304] on div "4,885,536 URLs" at bounding box center [1003, 304] width 96 height 12
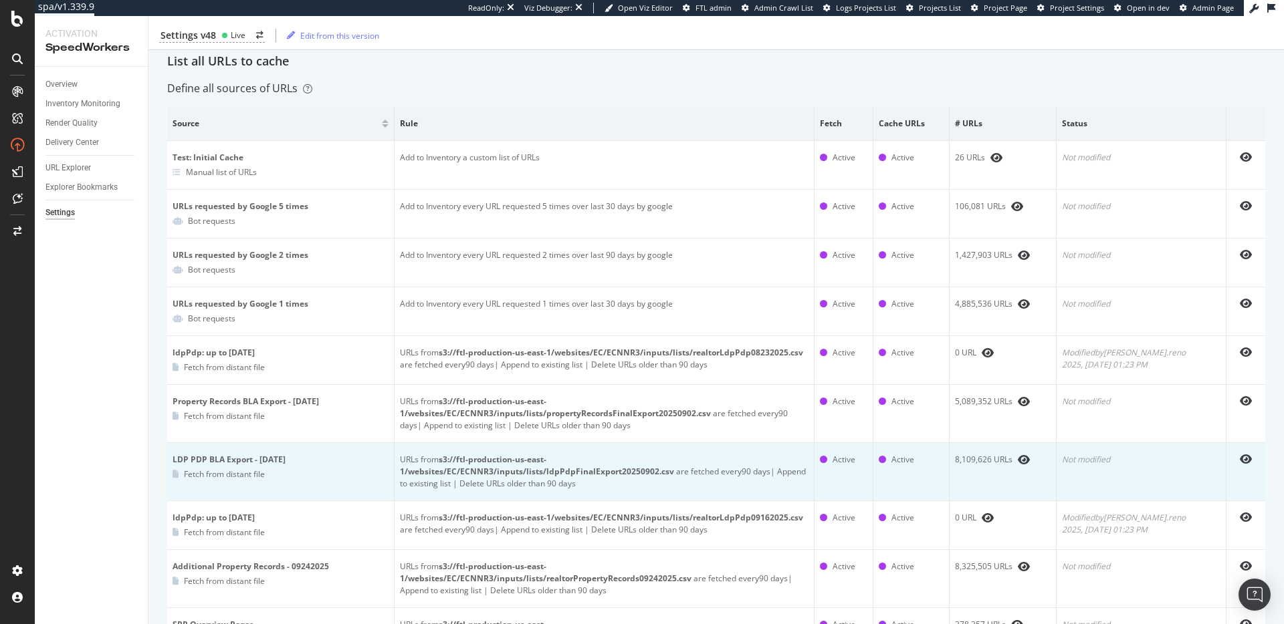
click at [991, 460] on div "8,109,626 URLs" at bounding box center [1003, 460] width 96 height 12
click at [991, 461] on div "8,109,626 URLs" at bounding box center [1003, 460] width 96 height 12
click at [997, 461] on div "8,109,626 URLs" at bounding box center [1003, 460] width 96 height 12
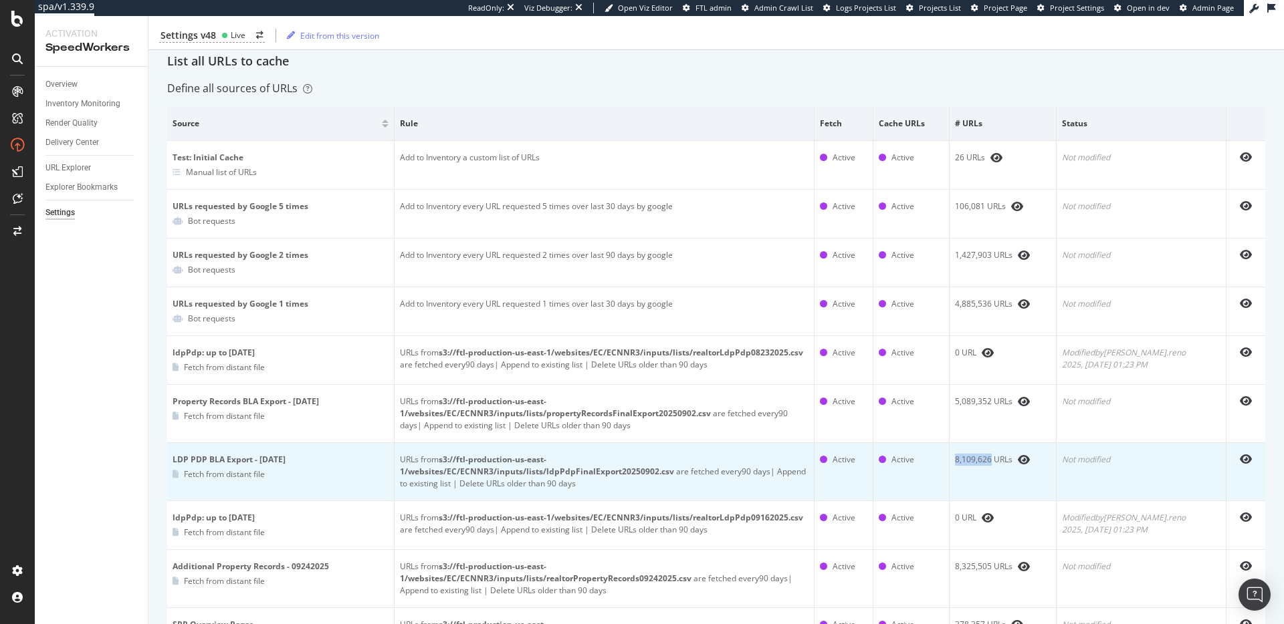
click at [997, 461] on div "8,109,626 URLs" at bounding box center [1003, 460] width 96 height 12
click at [1015, 478] on td "8,109,626 URLs" at bounding box center [1002, 472] width 107 height 58
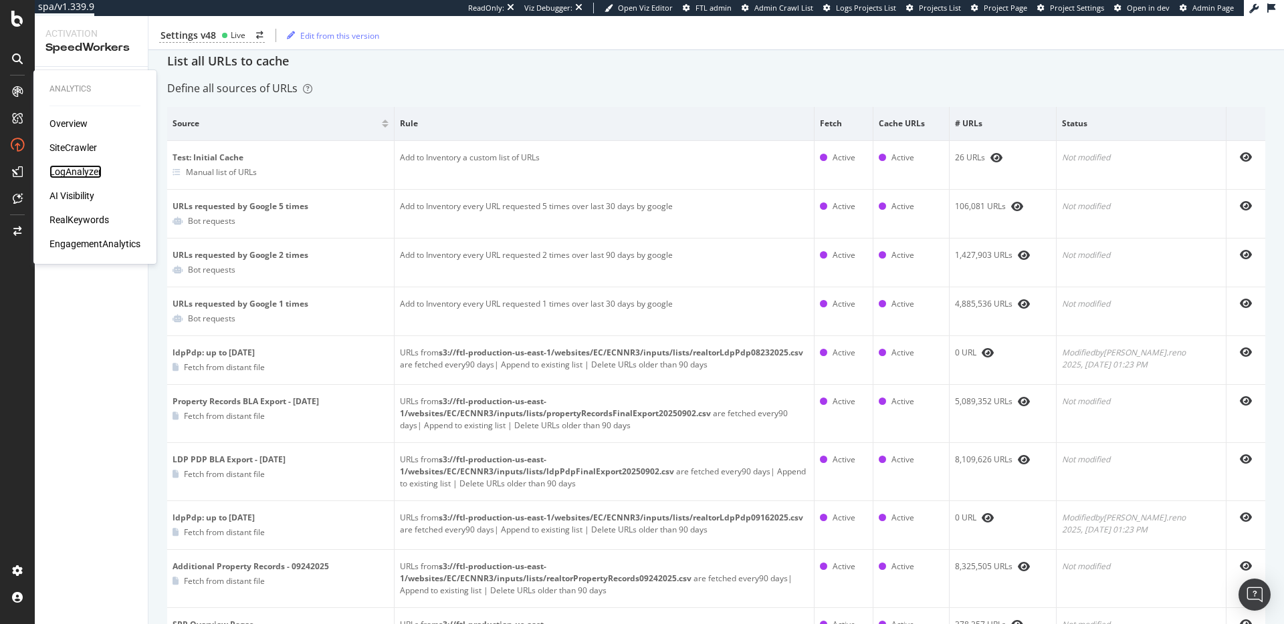
click at [80, 170] on div "LogAnalyzer" at bounding box center [75, 171] width 52 height 13
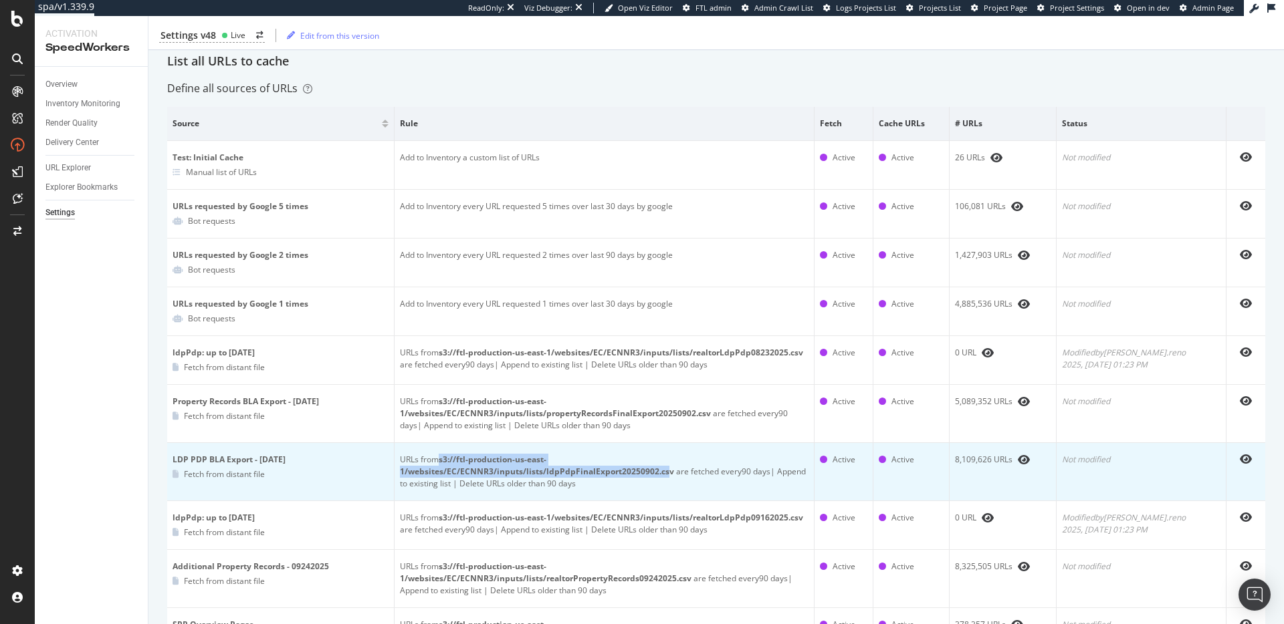
drag, startPoint x: 447, startPoint y: 459, endPoint x: 822, endPoint y: 464, distance: 375.7
click at [674, 464] on b "s3://ftl-production-us-east-1/websites/EC/ECNNR3/inputs/lists/ldpPdpFinalExport…" at bounding box center [537, 465] width 274 height 23
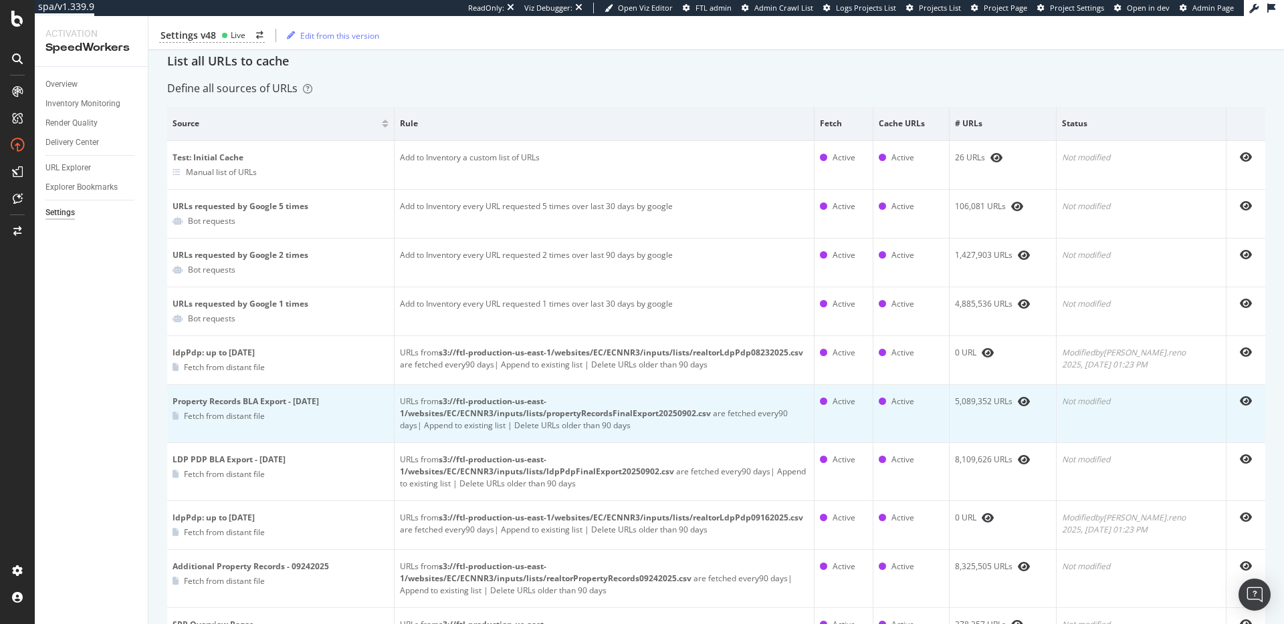
click at [662, 386] on td "URLs from s3://ftl-production-us-east-1/websites/EC/ECNNR3/inputs/lists/propert…" at bounding box center [604, 414] width 420 height 58
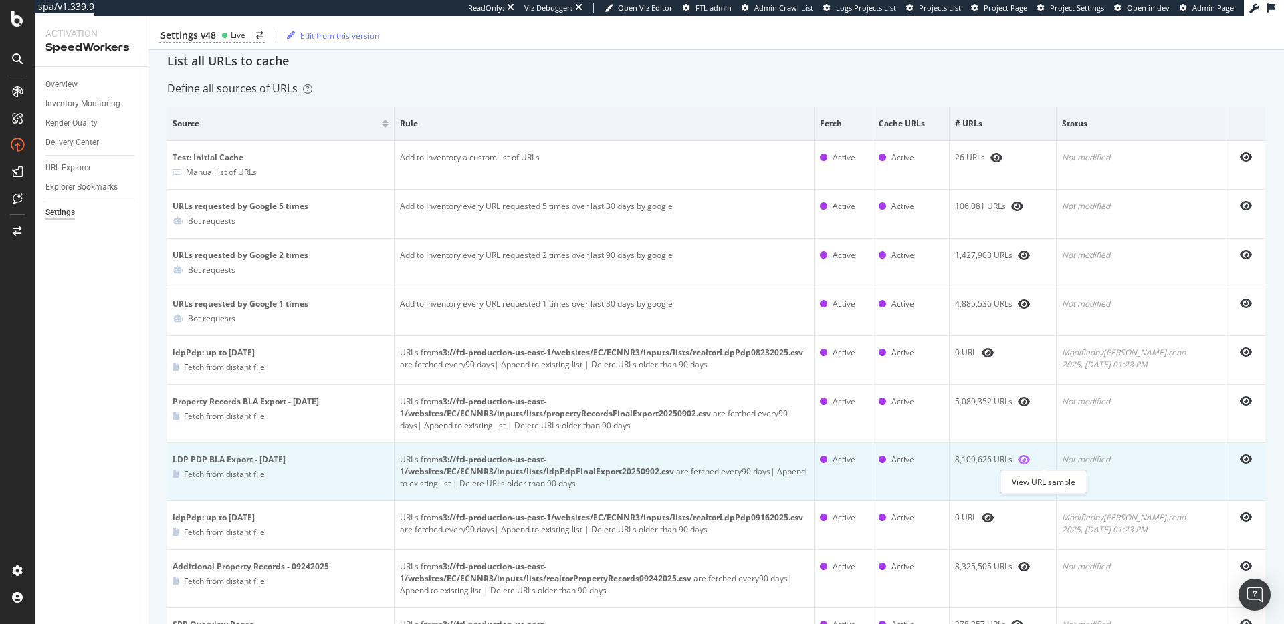
click at [1030, 461] on icon "eye" at bounding box center [1023, 460] width 12 height 11
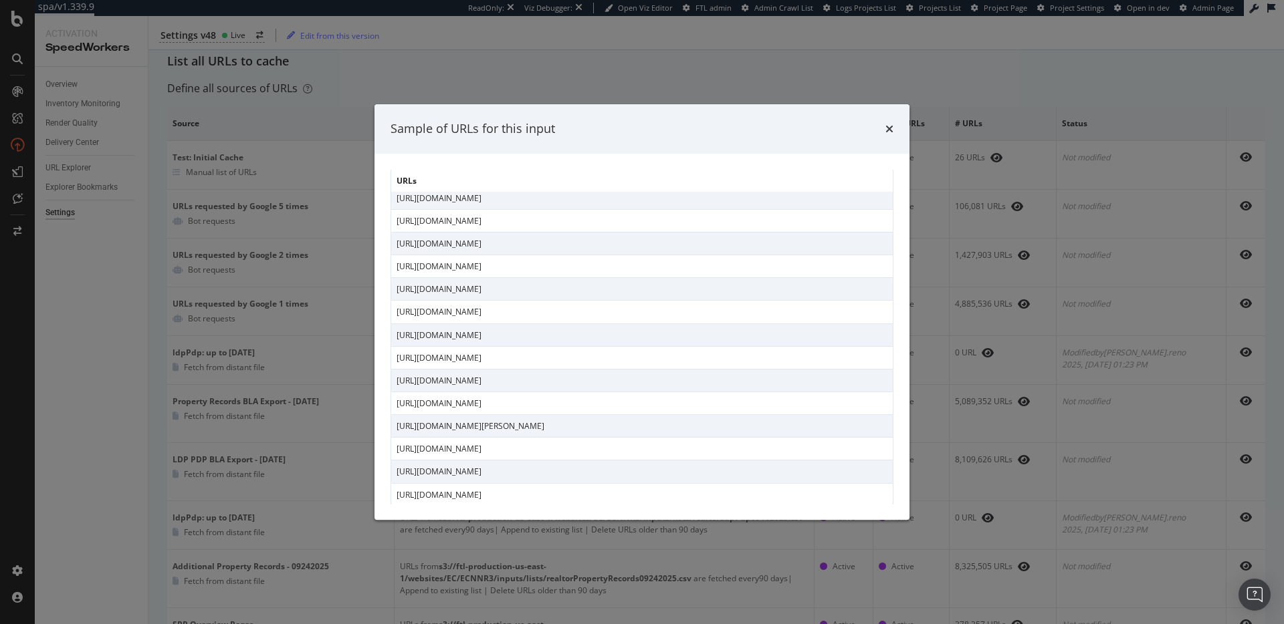
scroll to position [1286, 0]
click at [886, 132] on icon "times" at bounding box center [889, 129] width 8 height 11
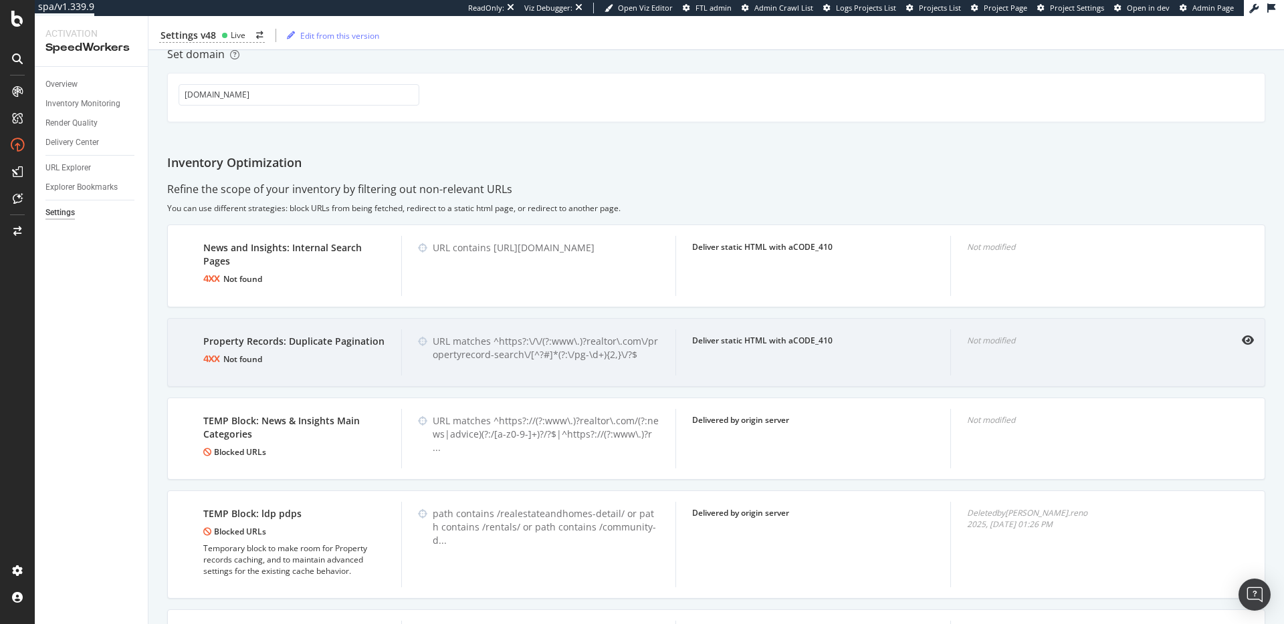
scroll to position [1411, 0]
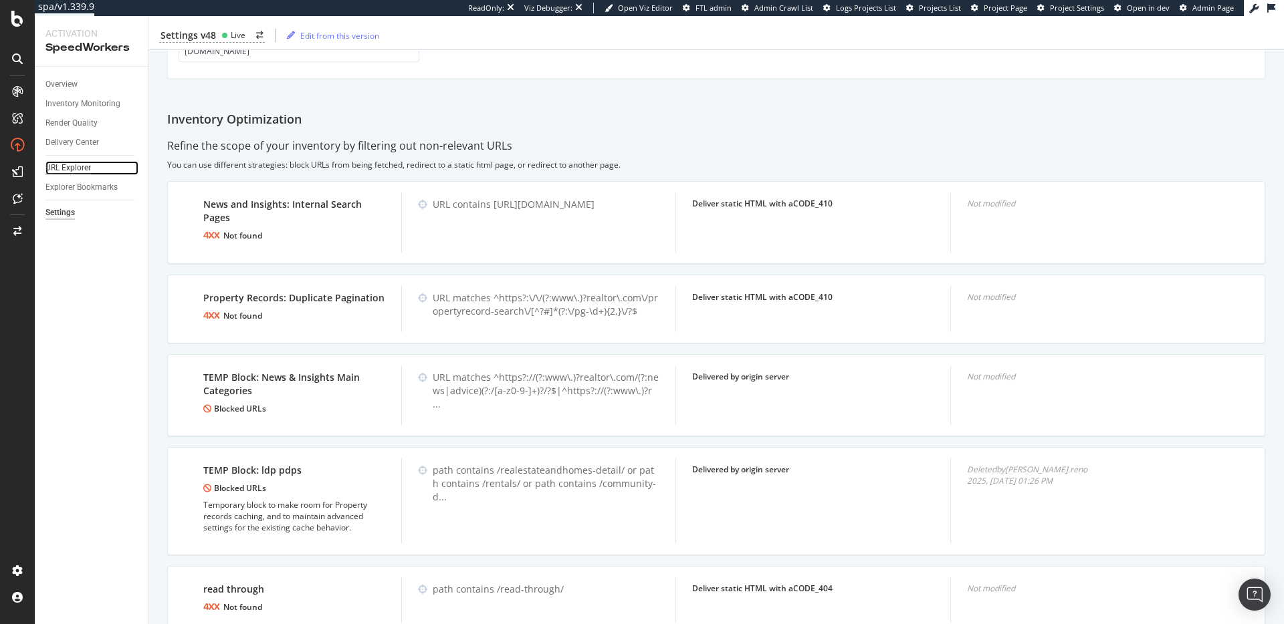
drag, startPoint x: 77, startPoint y: 165, endPoint x: 84, endPoint y: 164, distance: 7.5
click at [77, 164] on div "URL Explorer" at bounding box center [67, 168] width 45 height 14
click at [55, 81] on div "Overview" at bounding box center [61, 85] width 32 height 14
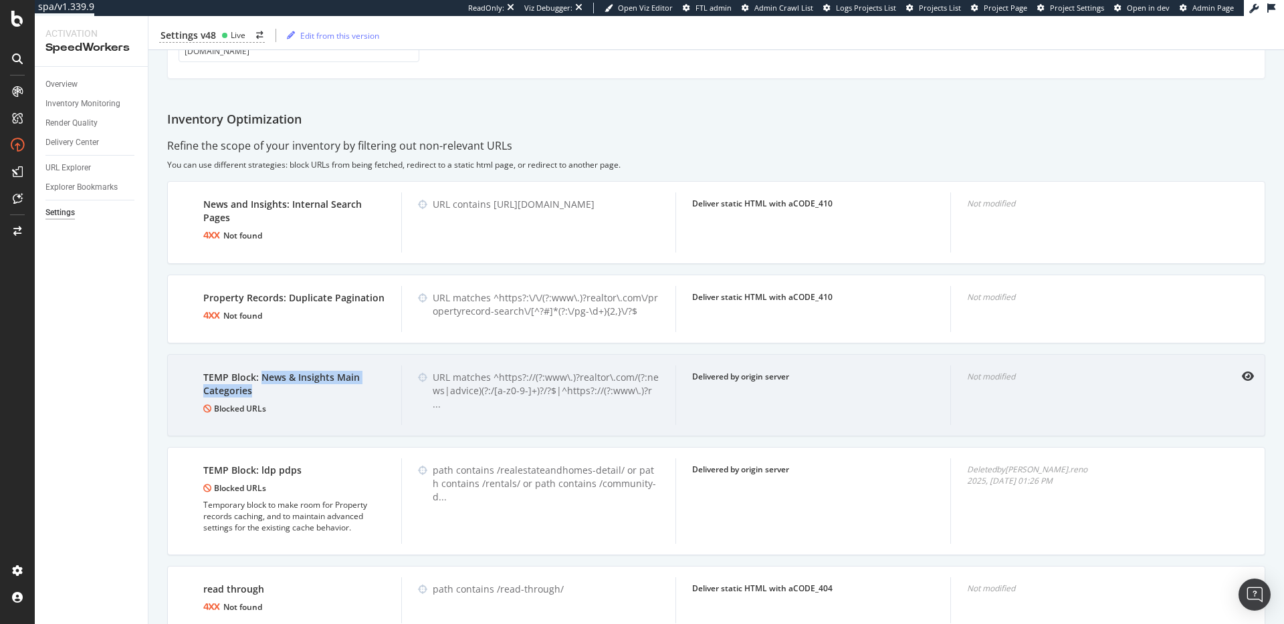
drag, startPoint x: 271, startPoint y: 362, endPoint x: 289, endPoint y: 374, distance: 22.1
click at [289, 374] on div "TEMP Block: News & Insights Main Categories" at bounding box center [294, 384] width 182 height 27
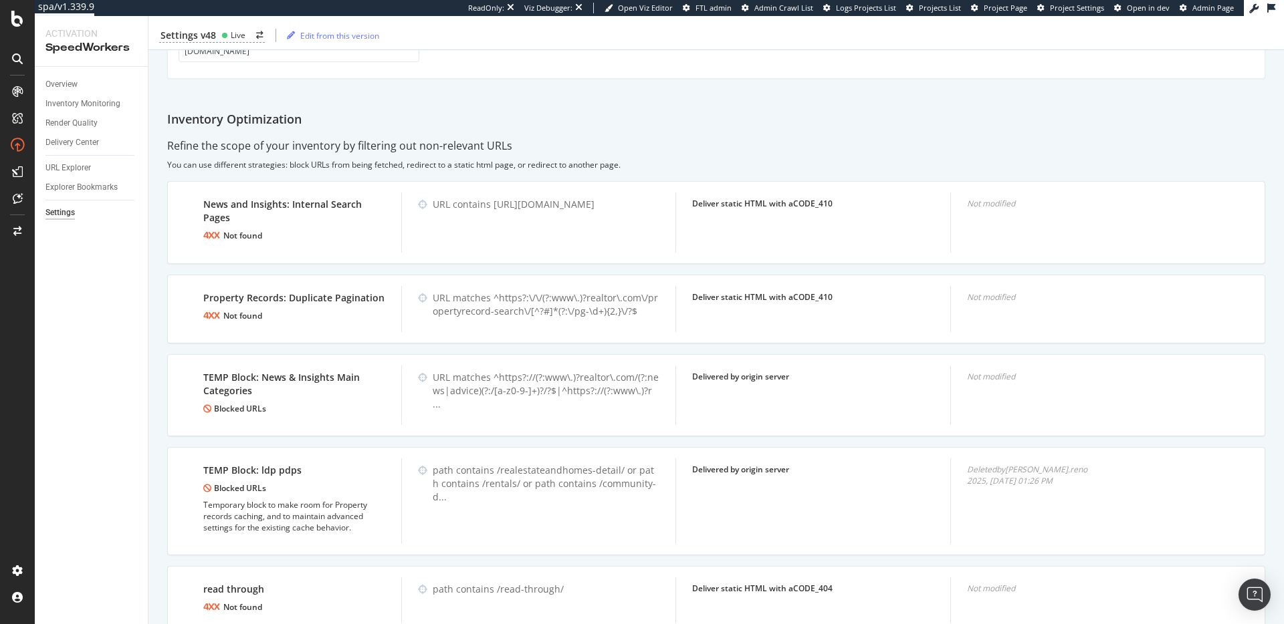
click at [807, 111] on div "Inventory Optimization" at bounding box center [716, 119] width 1098 height 17
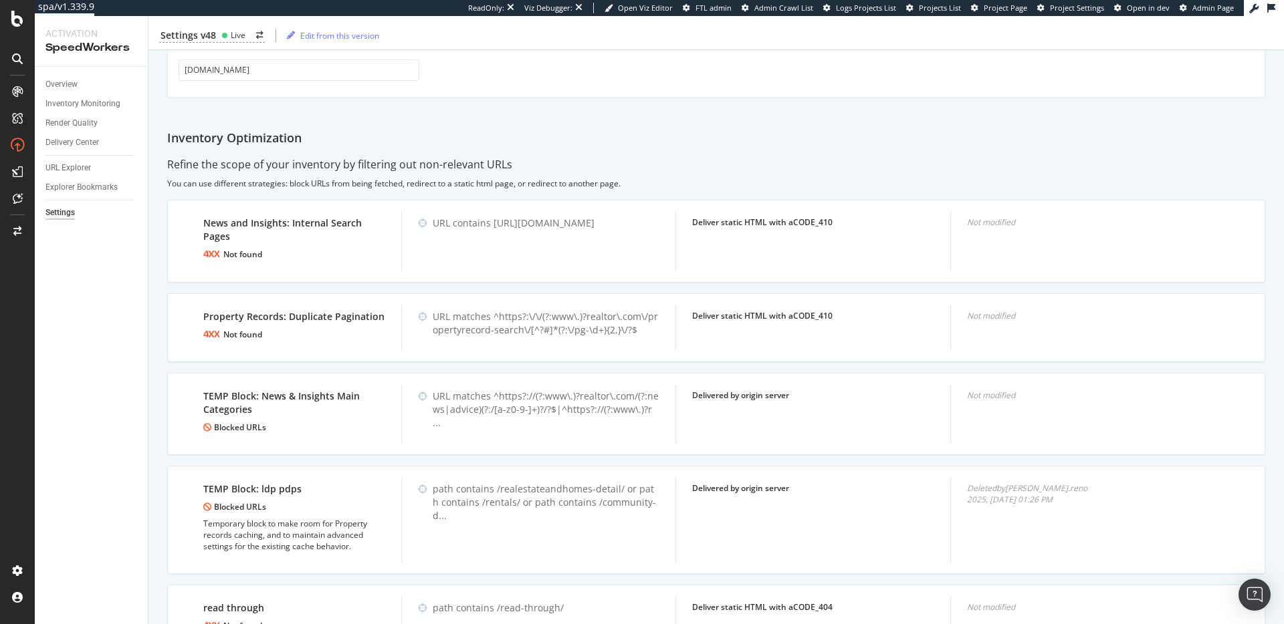
scroll to position [1382, 0]
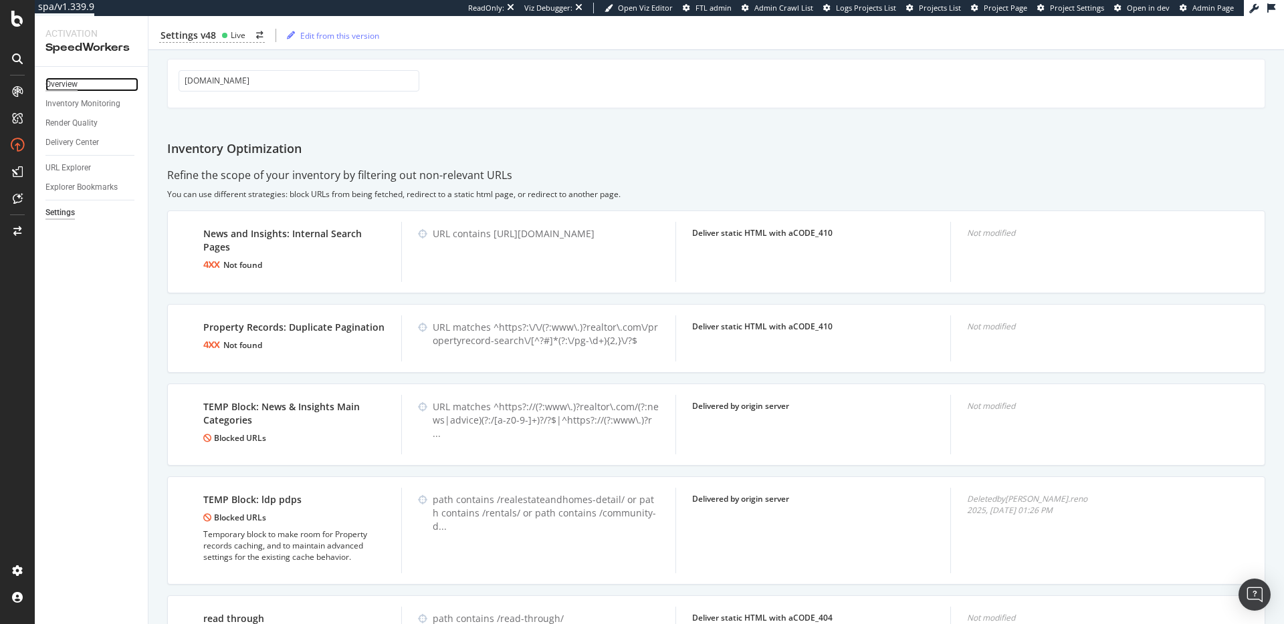
click at [55, 85] on div "Overview" at bounding box center [61, 85] width 32 height 14
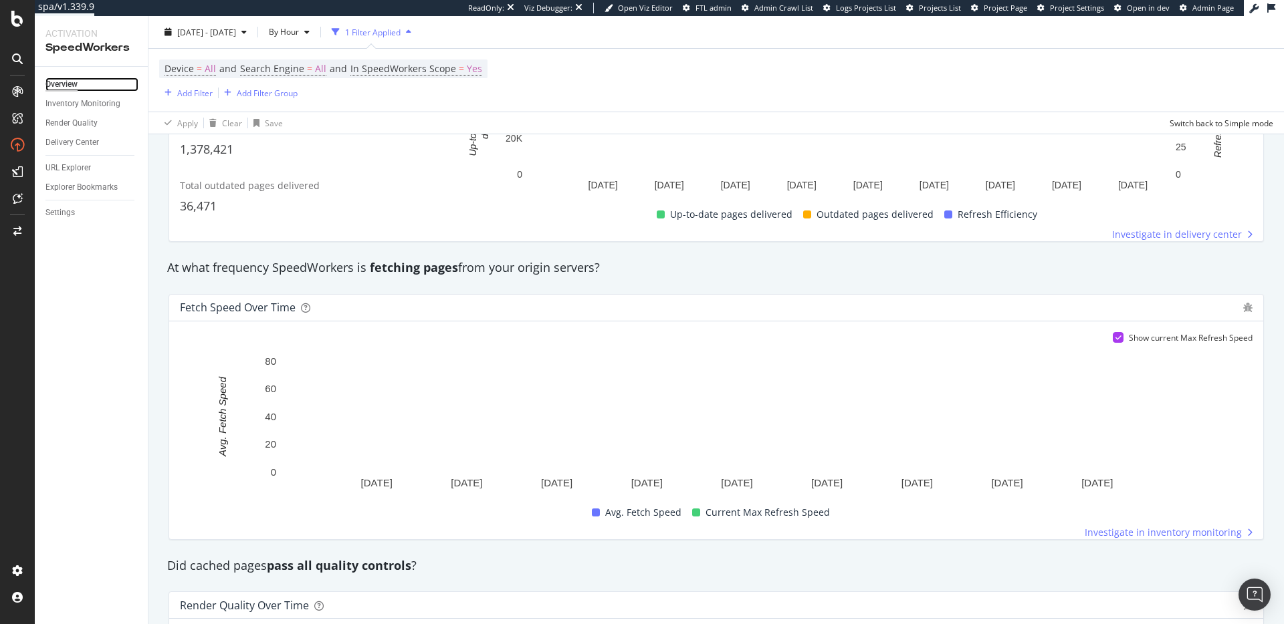
scroll to position [677, 0]
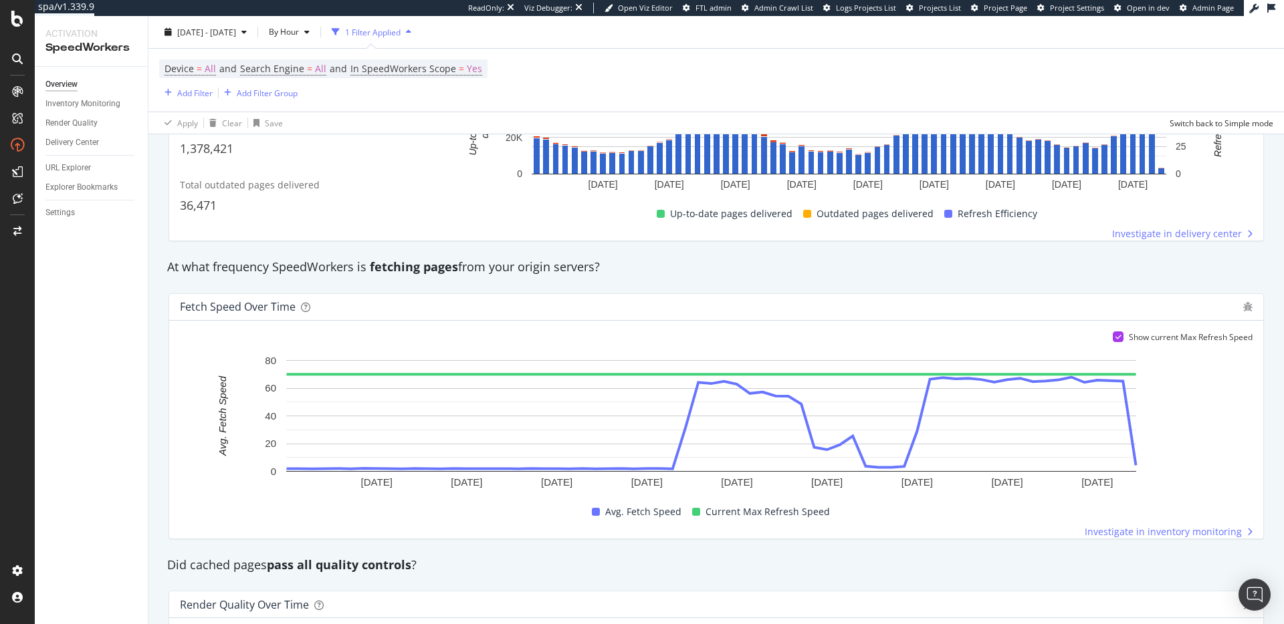
click at [570, 271] on div "At what frequency SpeedWorkers is fetching pages from your origin servers?" at bounding box center [715, 267] width 1111 height 17
click at [617, 237] on div "Investigate in delivery center" at bounding box center [852, 233] width 800 height 13
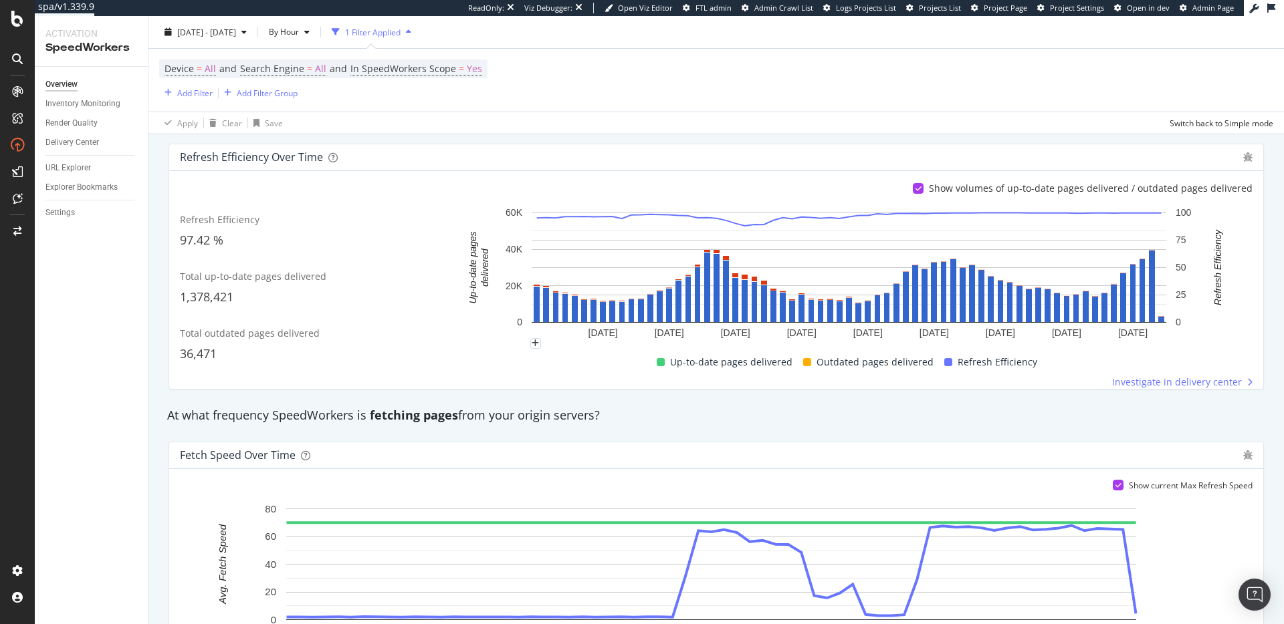
scroll to position [386, 0]
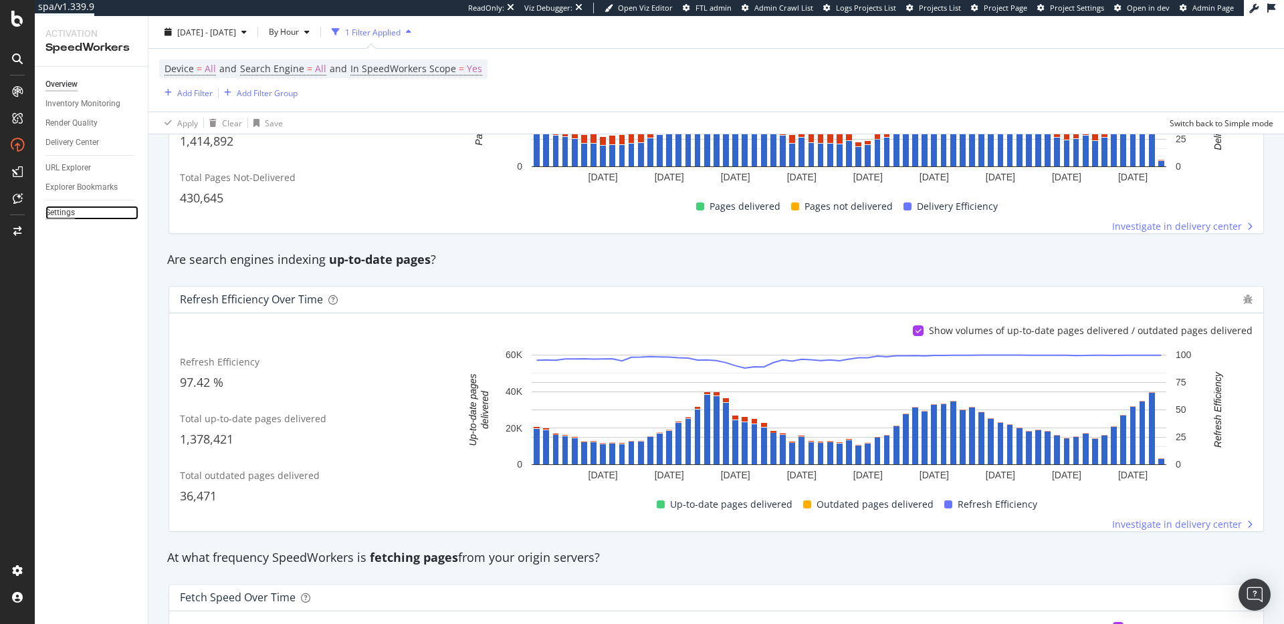
click at [63, 215] on div "Settings" at bounding box center [59, 213] width 29 height 14
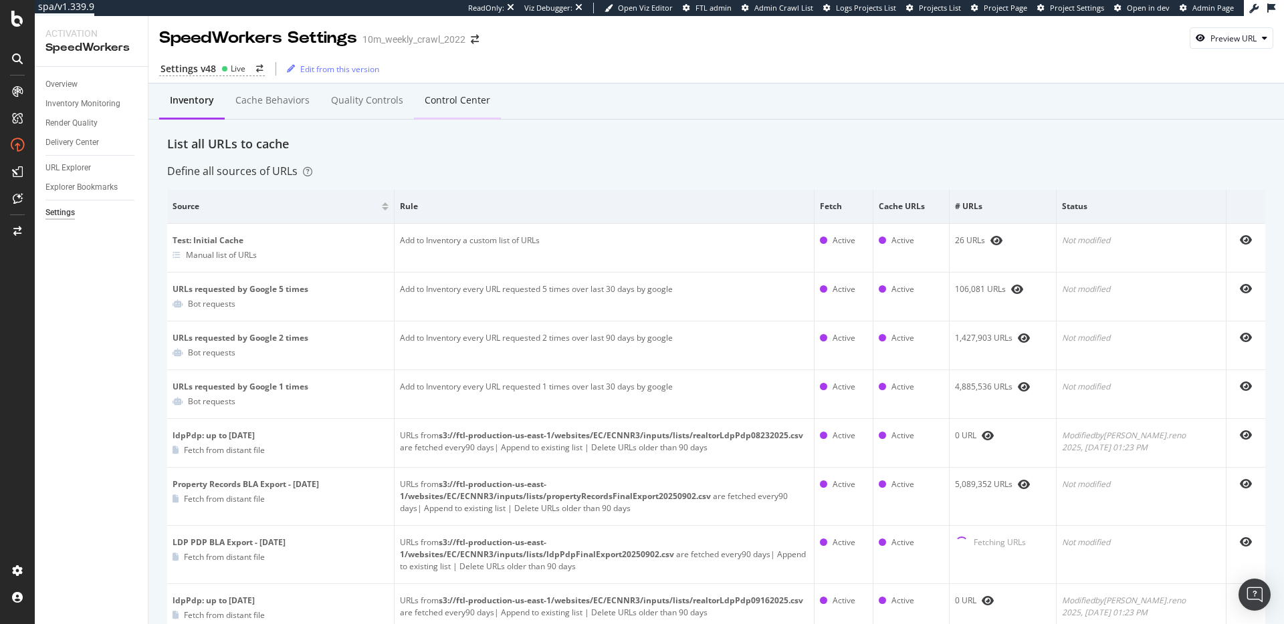
click at [468, 109] on div "Control Center" at bounding box center [457, 101] width 87 height 37
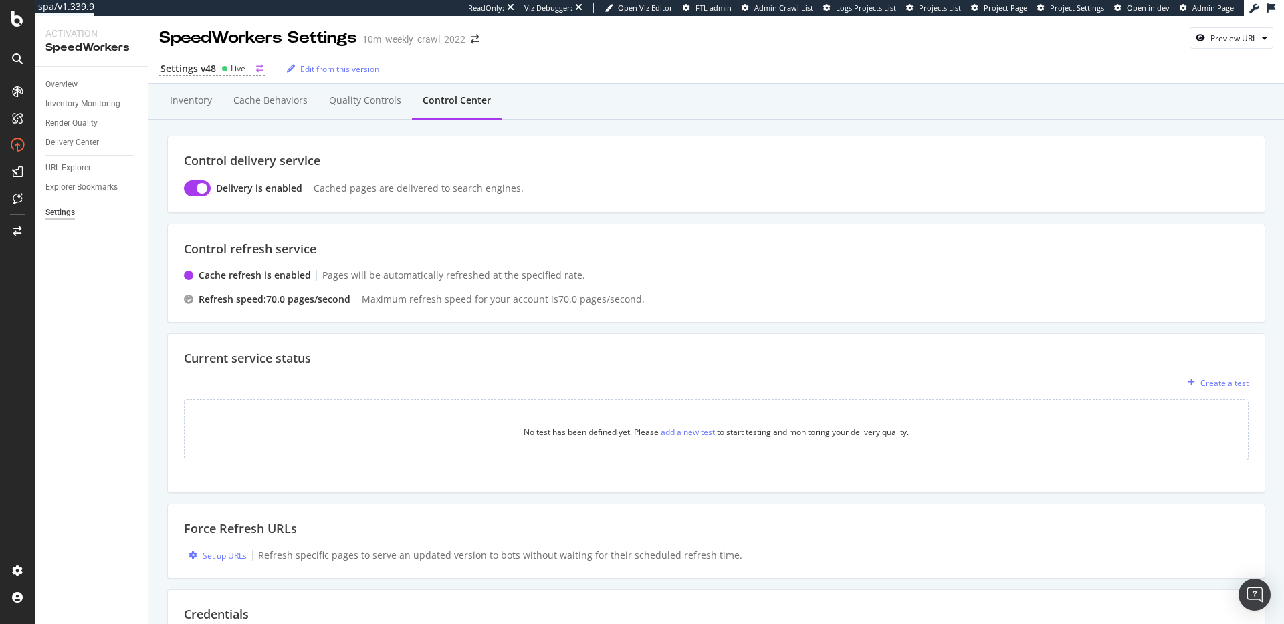
click at [225, 69] on circle at bounding box center [224, 68] width 5 height 5
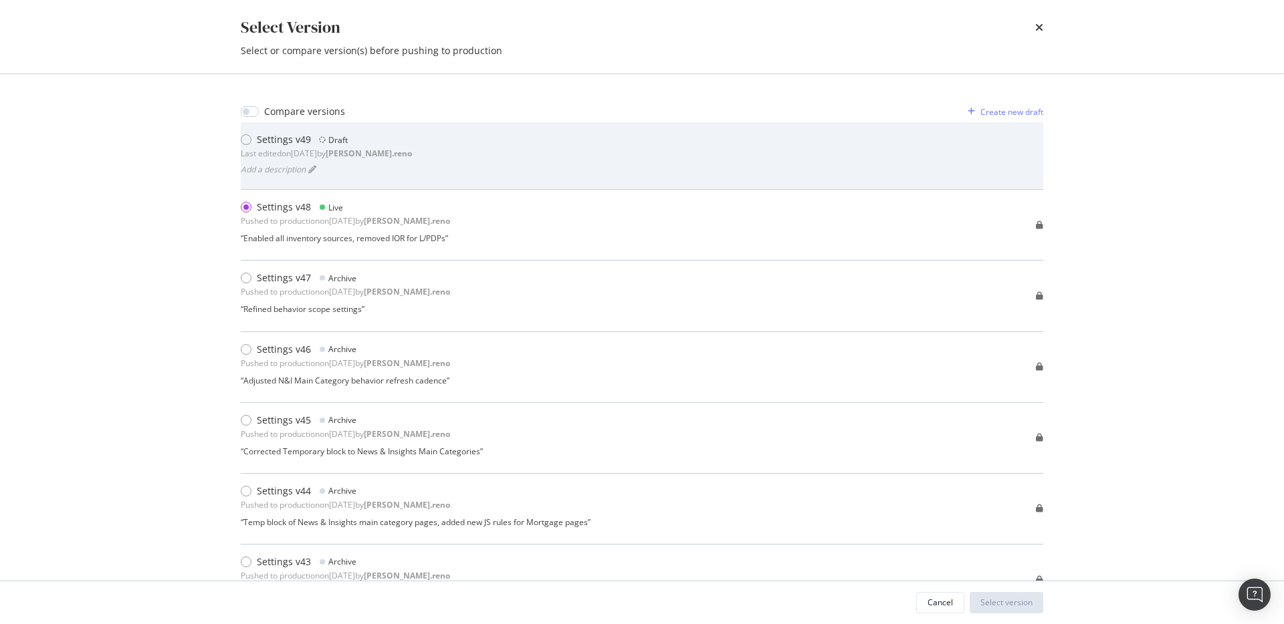
click at [435, 158] on div "Settings v49 Draft Last edited on 2025 Oct 14th by dan.reno Add a description" at bounding box center [642, 155] width 802 height 45
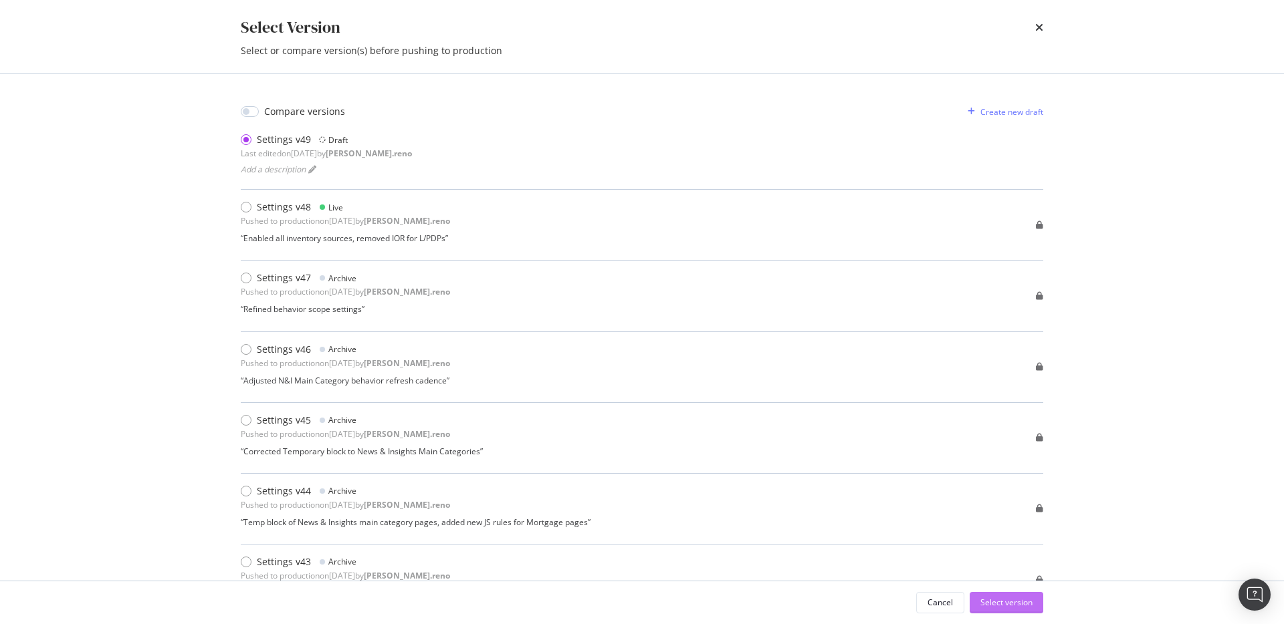
click at [1000, 608] on div "Select version" at bounding box center [1006, 603] width 52 height 20
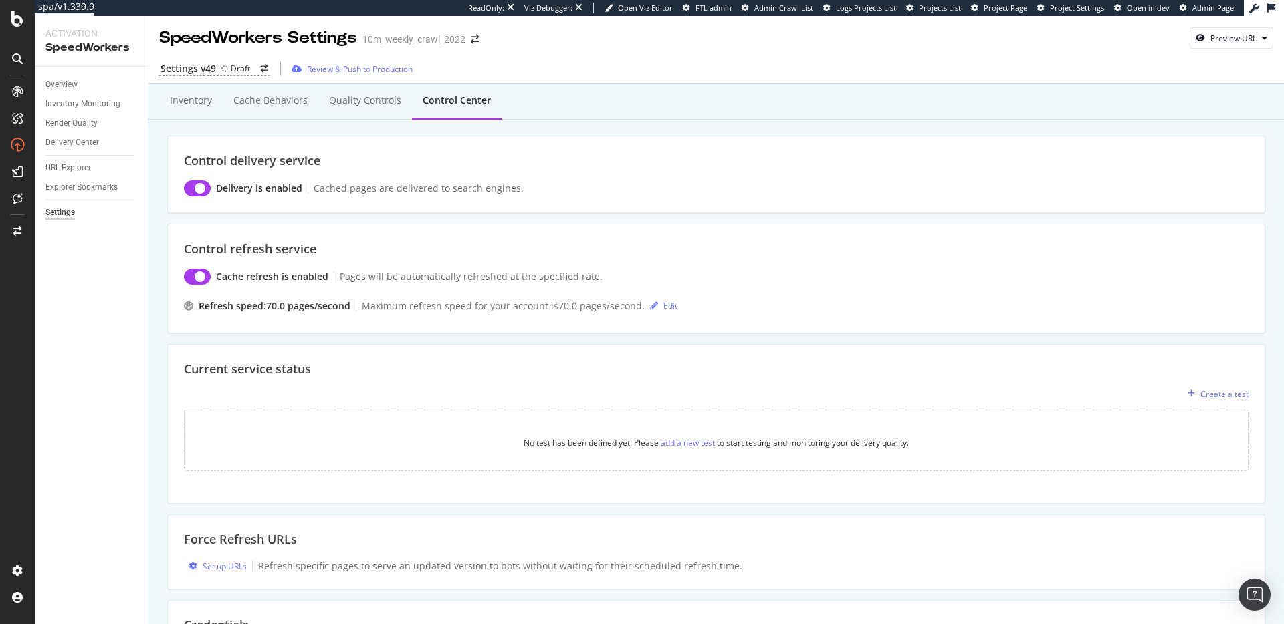
click at [255, 304] on div "Refresh speed: 70.0 pages /second" at bounding box center [275, 305] width 152 height 13
click at [256, 304] on div "Refresh speed: 70.0 pages /second" at bounding box center [275, 305] width 152 height 13
click at [257, 304] on div "Refresh speed: 70.0 pages /second" at bounding box center [275, 305] width 152 height 13
click at [663, 310] on div "Edit" at bounding box center [670, 305] width 14 height 11
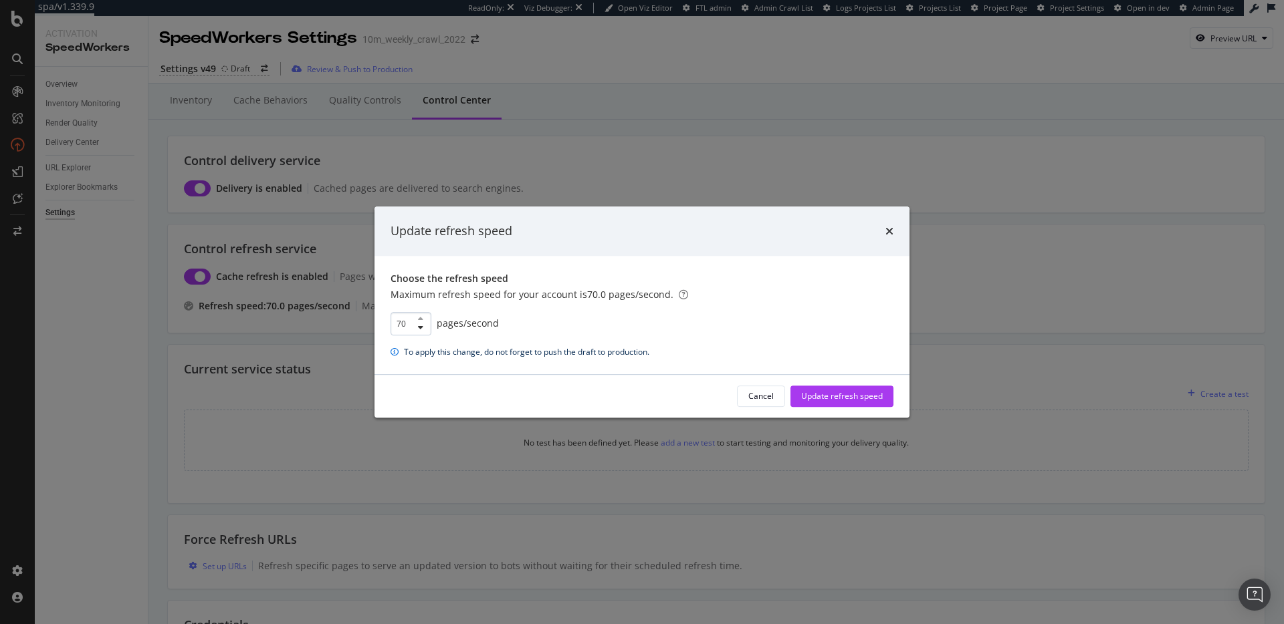
click at [402, 323] on input "70" at bounding box center [410, 323] width 41 height 23
click at [891, 234] on icon "times" at bounding box center [889, 231] width 8 height 11
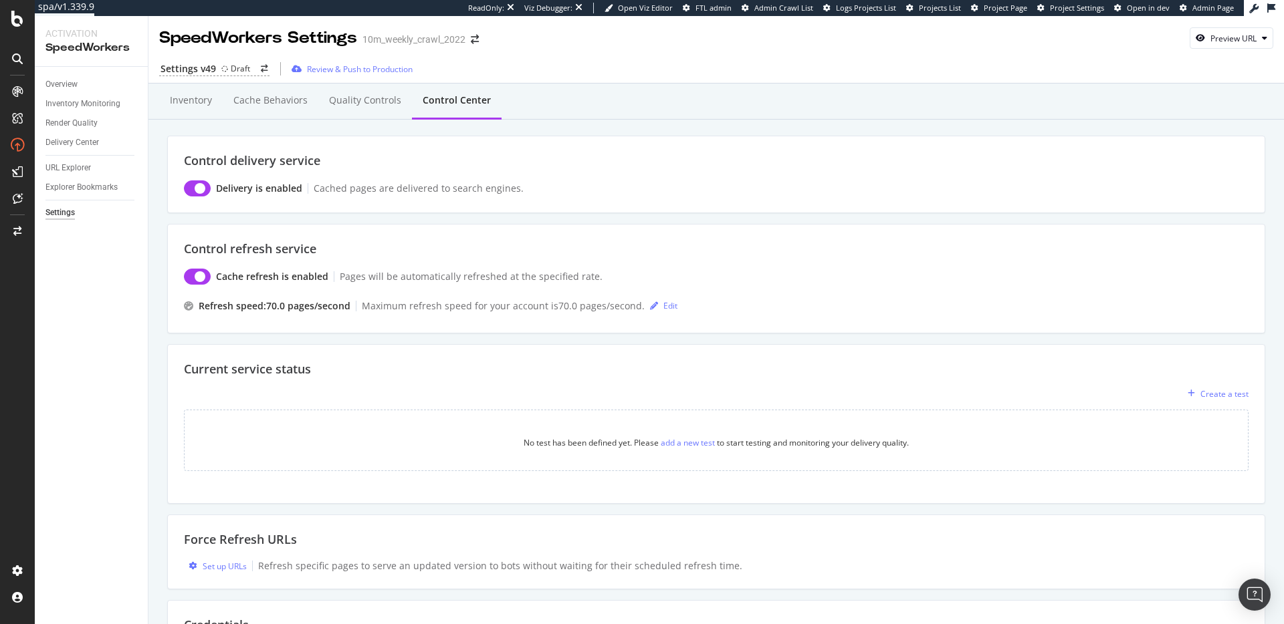
click at [664, 225] on div "Control refresh service Cache refresh is enabled Pages will be automatically re…" at bounding box center [716, 279] width 1098 height 110
click at [606, 229] on div "Control refresh service Cache refresh is enabled Pages will be automatically re…" at bounding box center [716, 279] width 1098 height 110
click at [185, 104] on div "Inventory" at bounding box center [191, 100] width 42 height 13
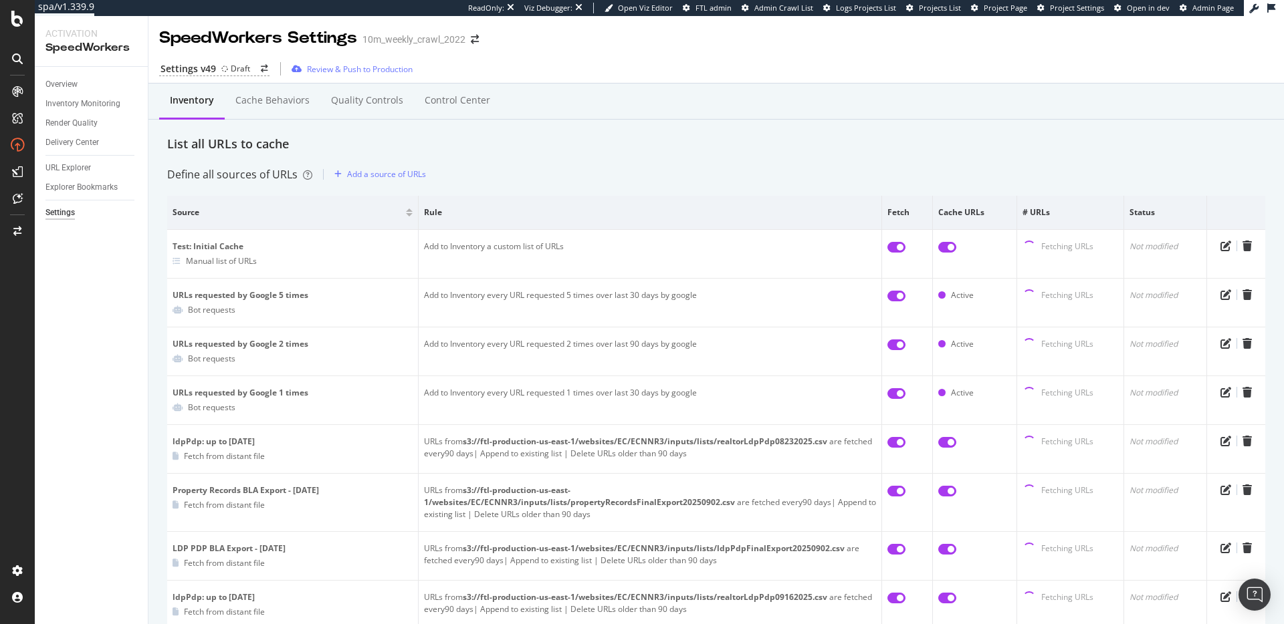
click at [580, 164] on div "Define all sources of URLs Add a source of URLs" at bounding box center [716, 174] width 1098 height 21
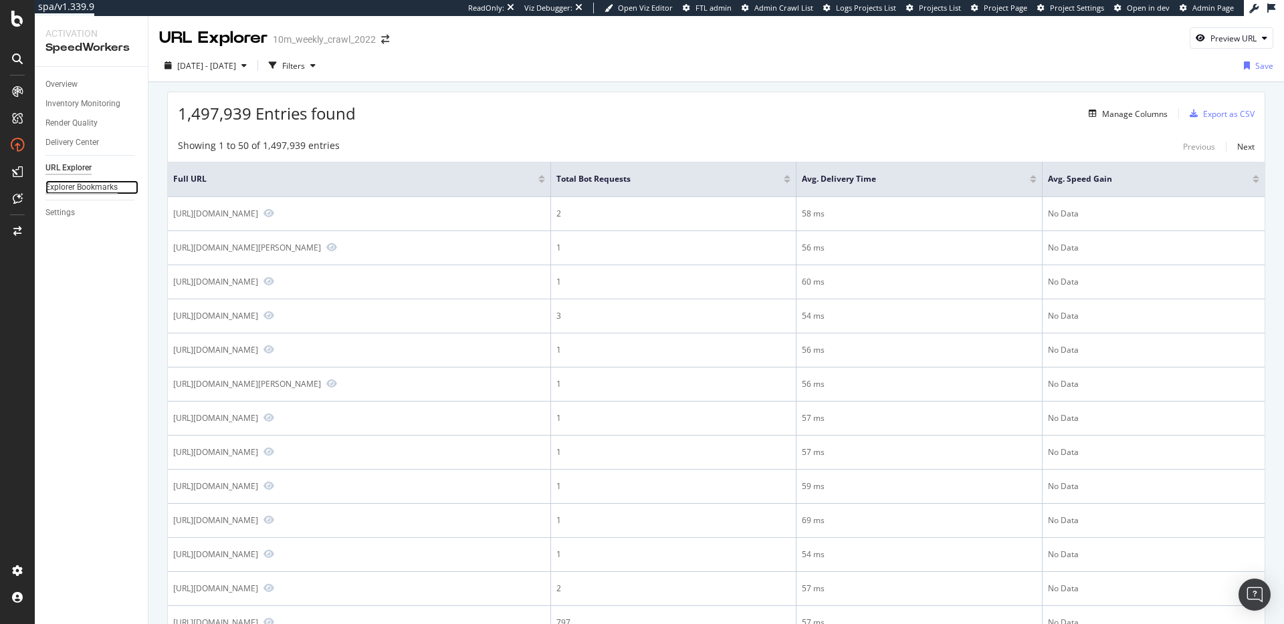
click at [77, 185] on div "Explorer Bookmarks" at bounding box center [81, 187] width 72 height 14
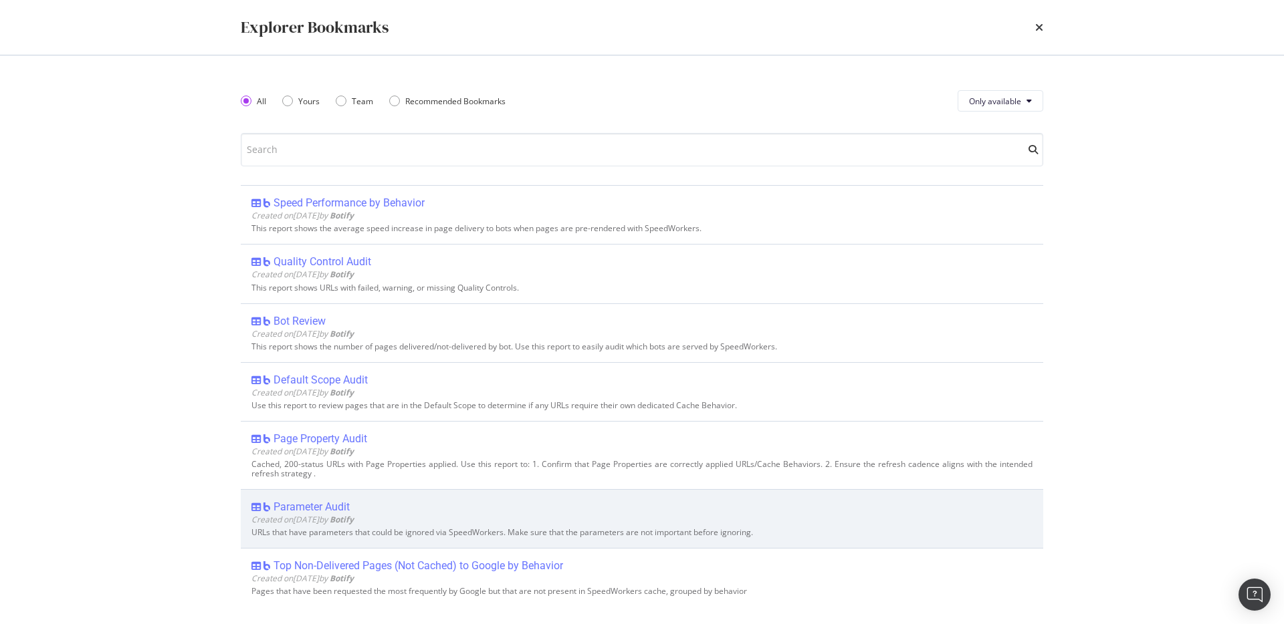
click at [325, 508] on div "Parameter Audit" at bounding box center [311, 507] width 76 height 13
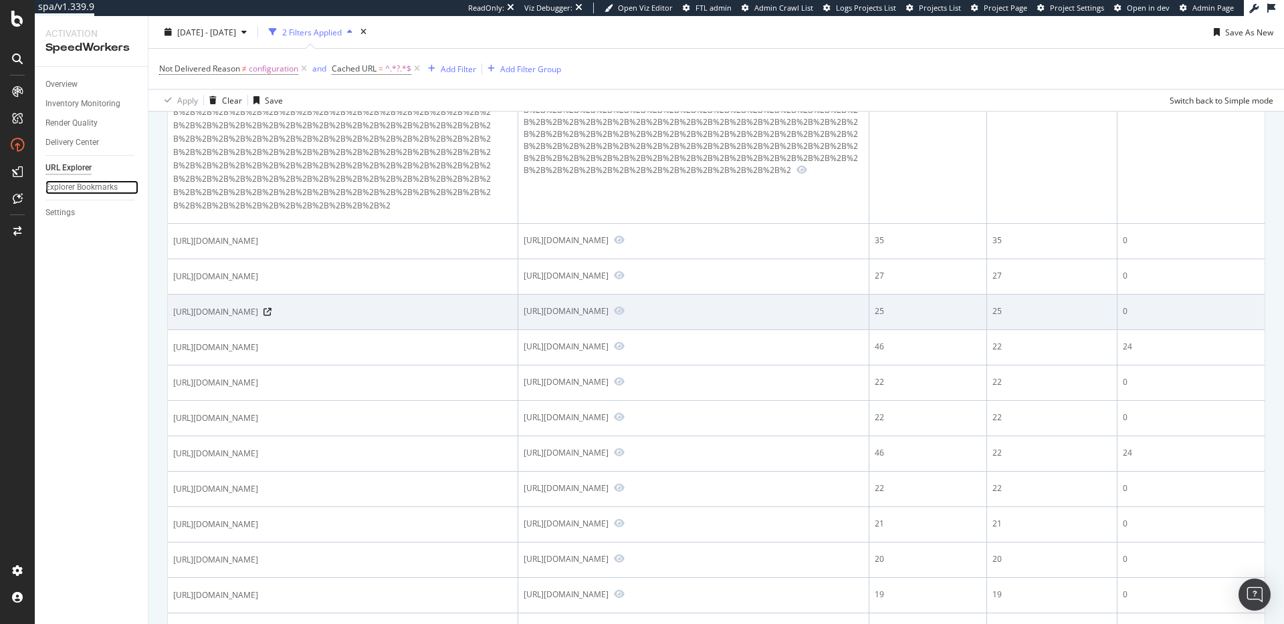
scroll to position [362, 0]
click at [258, 318] on span at bounding box center [215, 310] width 85 height 13
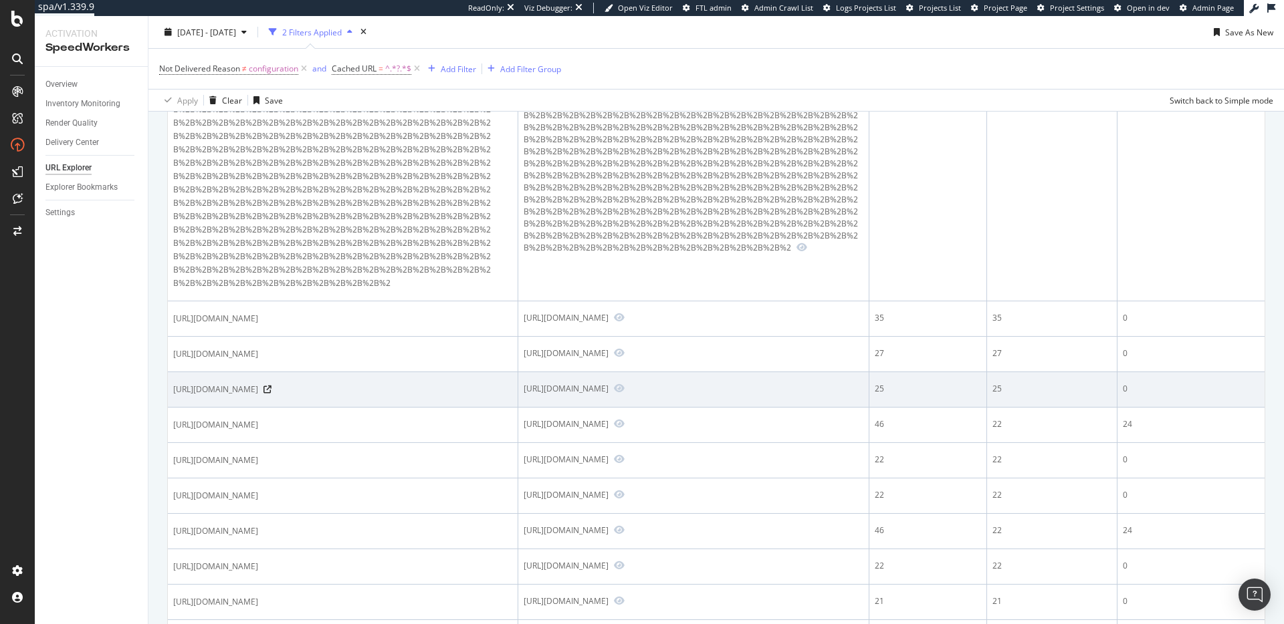
scroll to position [282, 0]
click at [258, 397] on span at bounding box center [215, 390] width 85 height 13
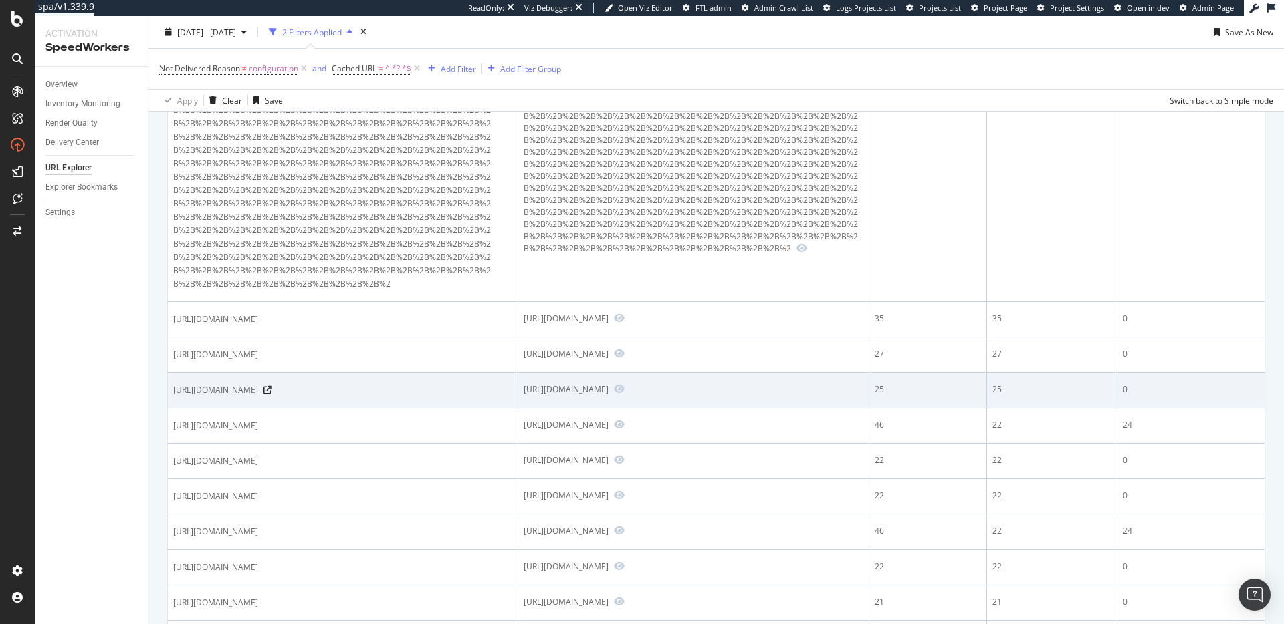
scroll to position [57, 0]
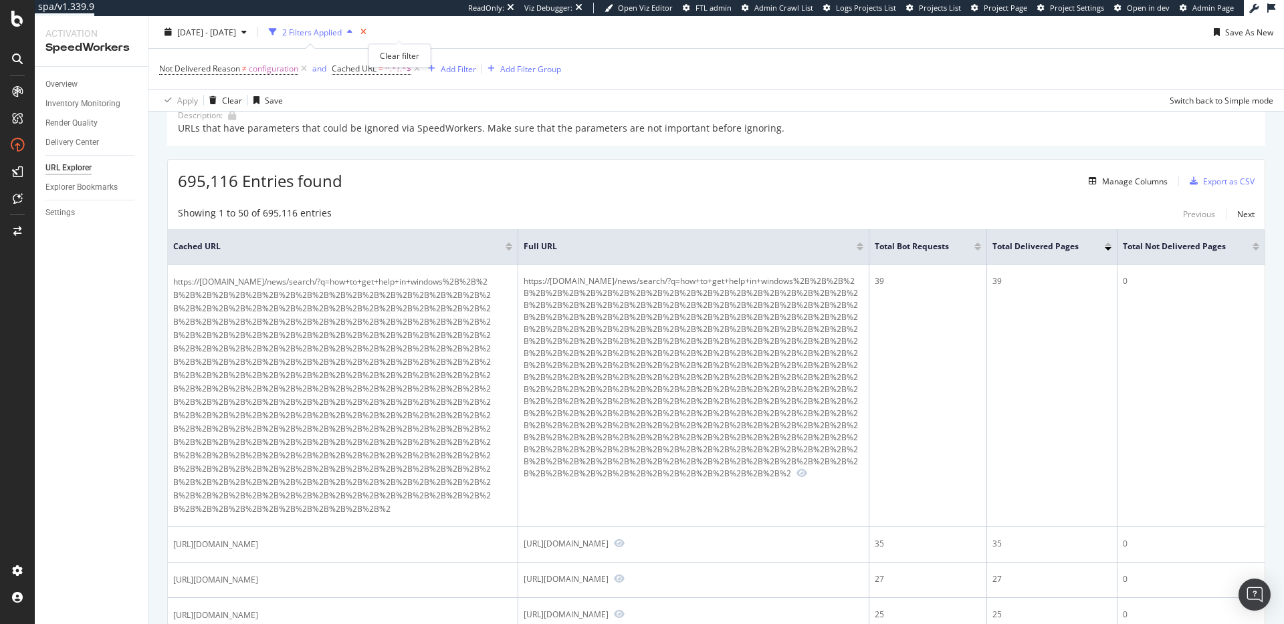
click at [366, 29] on icon "times" at bounding box center [363, 32] width 6 height 8
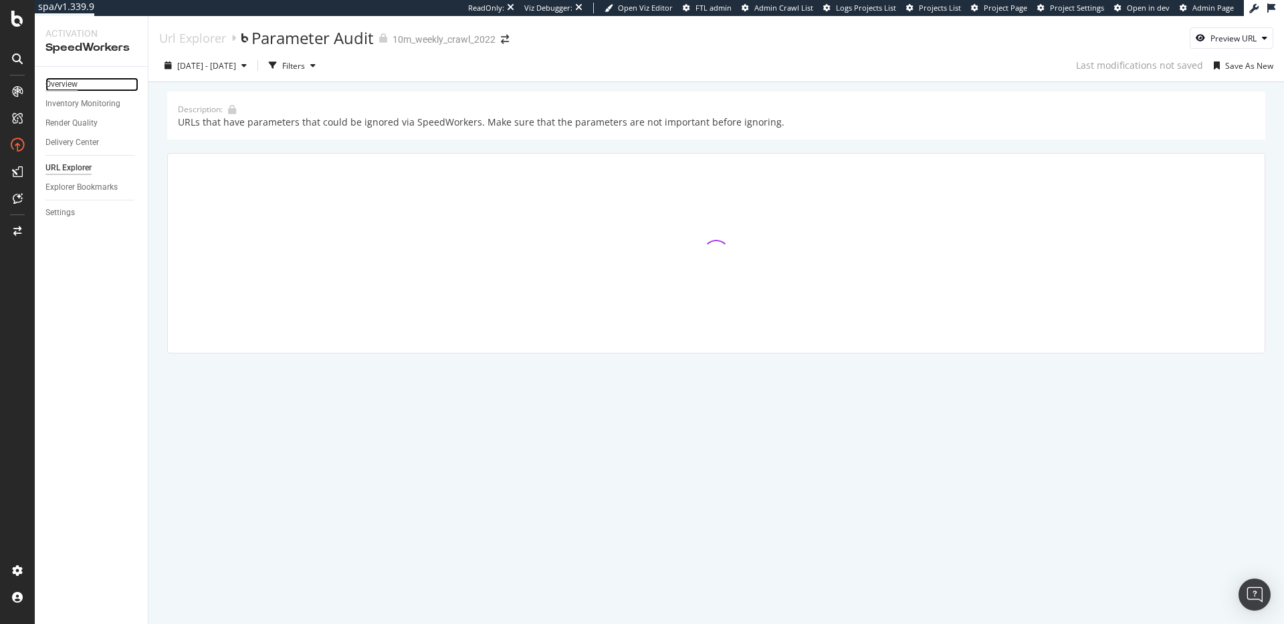
click at [66, 88] on div "Overview" at bounding box center [61, 85] width 32 height 14
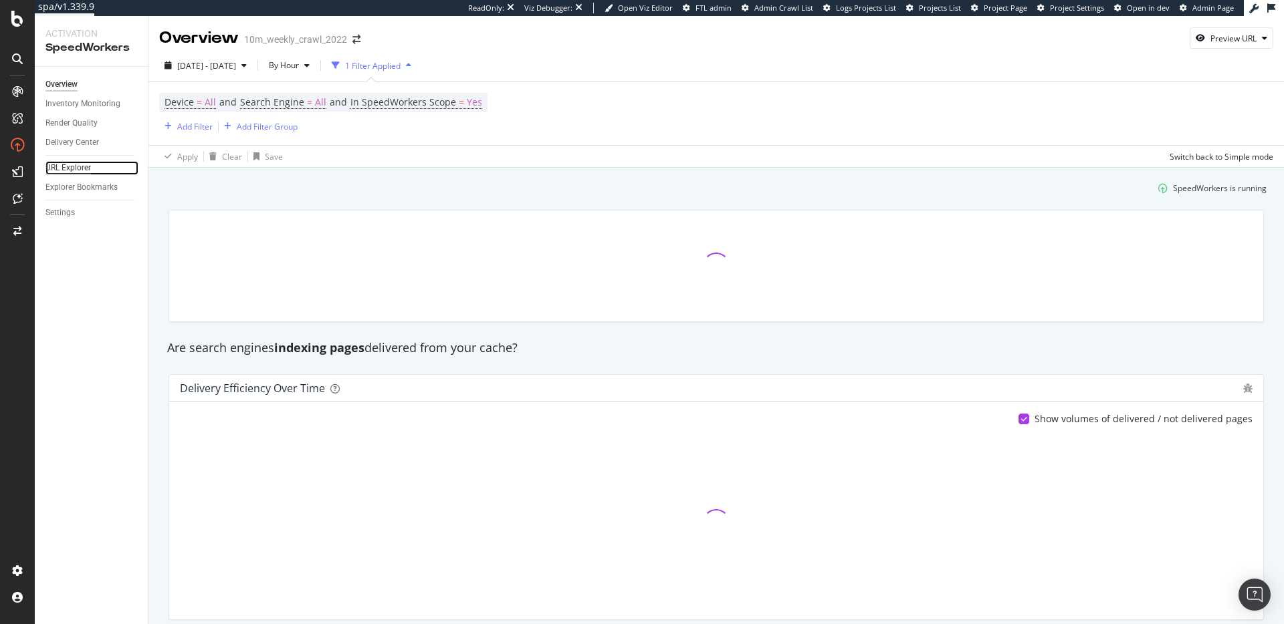
click at [75, 167] on div "URL Explorer" at bounding box center [67, 168] width 45 height 14
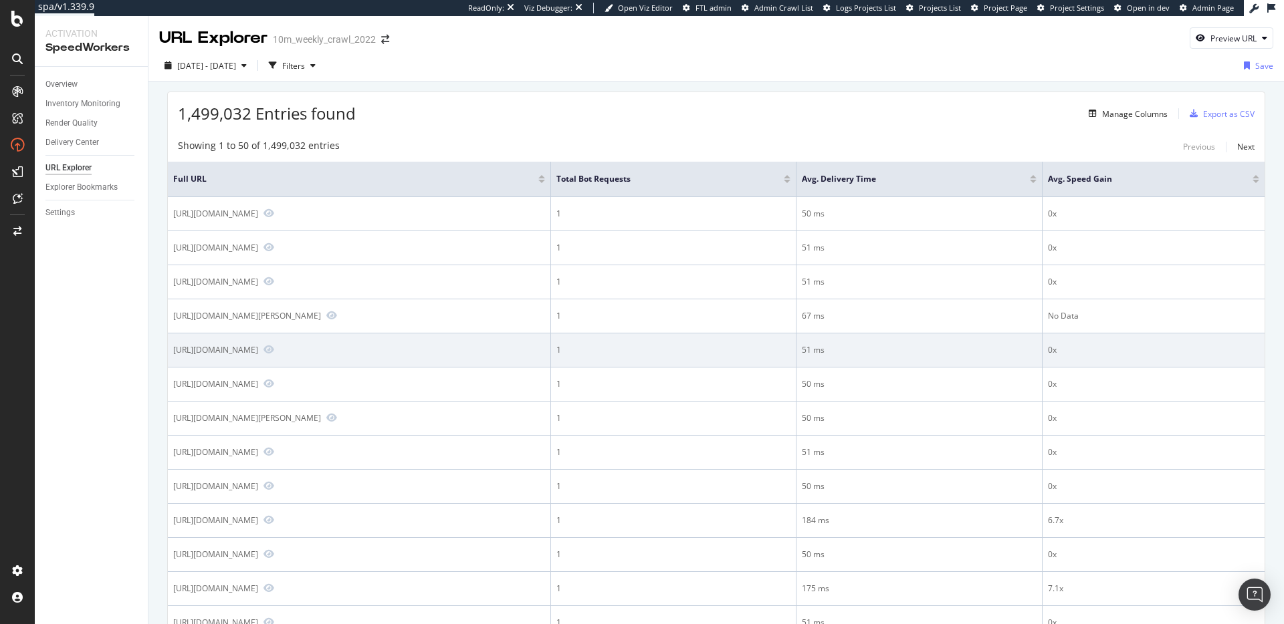
click at [258, 353] on div "https://www.realtor.com/news/search/?q=how+much+do+you+need+to+earn+to+qualify+…" at bounding box center [215, 349] width 85 height 11
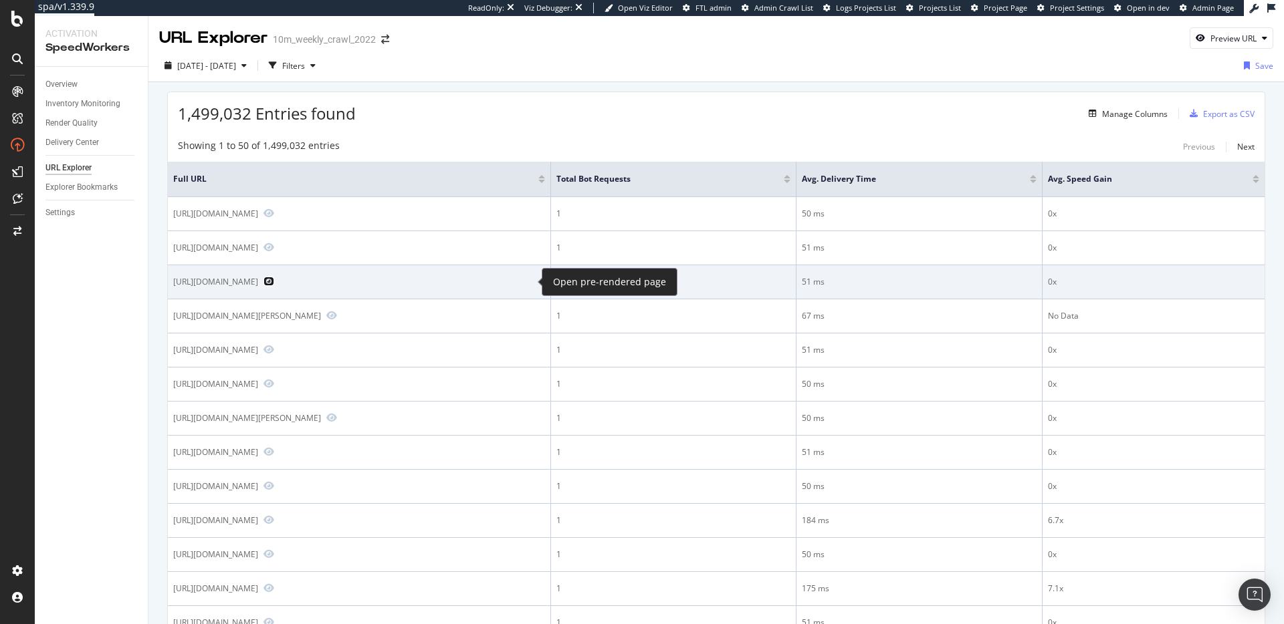
click at [274, 279] on icon "Preview https://www.realtor.com/news/search/?q=1335+county+road+1650+cullman+al…" at bounding box center [268, 281] width 11 height 9
